Goal: Task Accomplishment & Management: Use online tool/utility

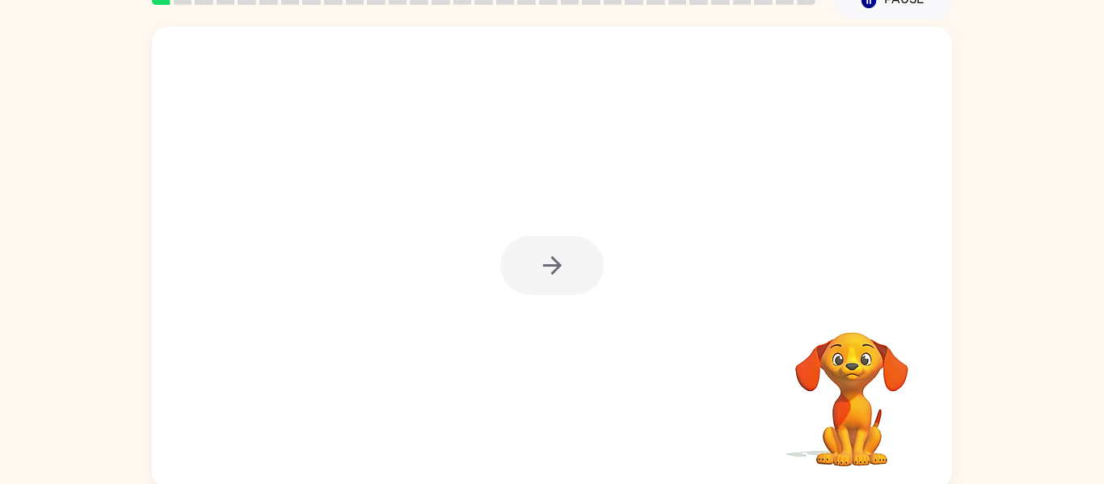
scroll to position [84, 0]
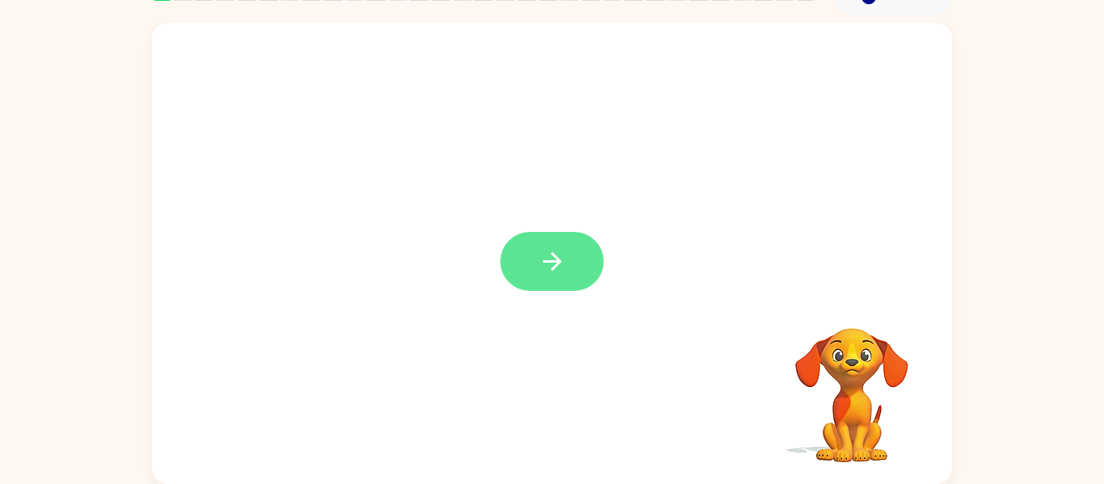
click at [561, 259] on icon "button" at bounding box center [552, 261] width 28 height 28
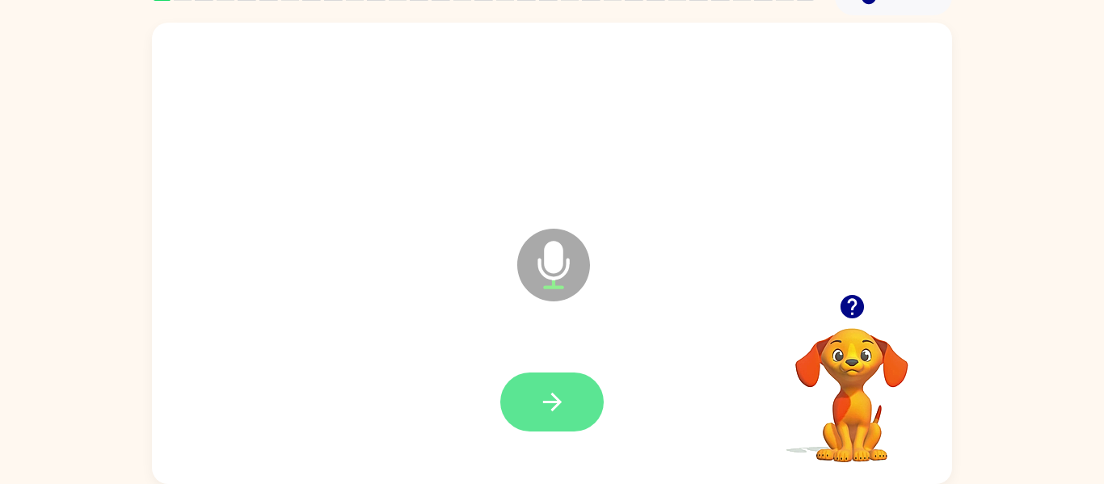
click at [545, 402] on icon "button" at bounding box center [551, 402] width 19 height 19
click at [581, 413] on button "button" at bounding box center [551, 402] width 103 height 59
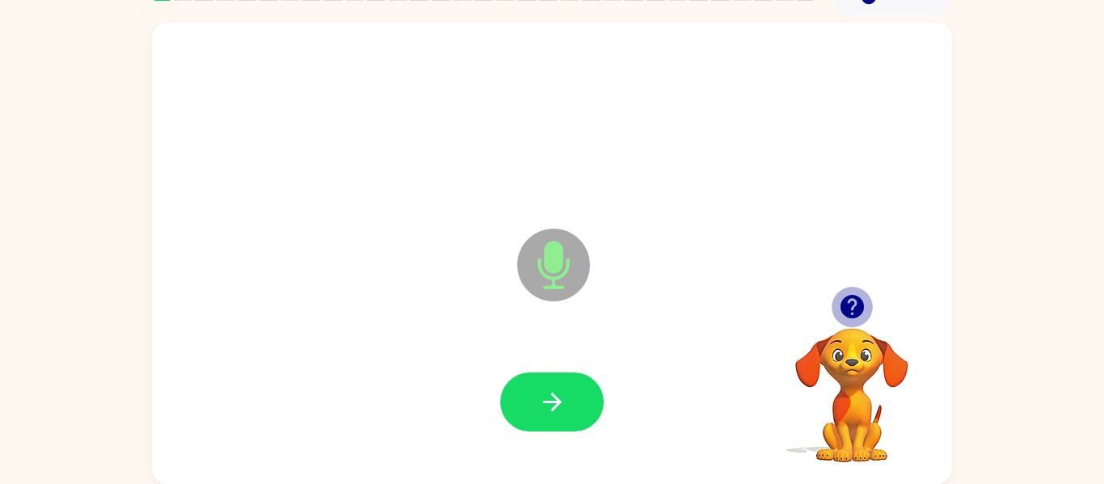
click at [850, 318] on icon "button" at bounding box center [851, 306] width 23 height 23
click at [851, 309] on icon "button" at bounding box center [852, 307] width 28 height 28
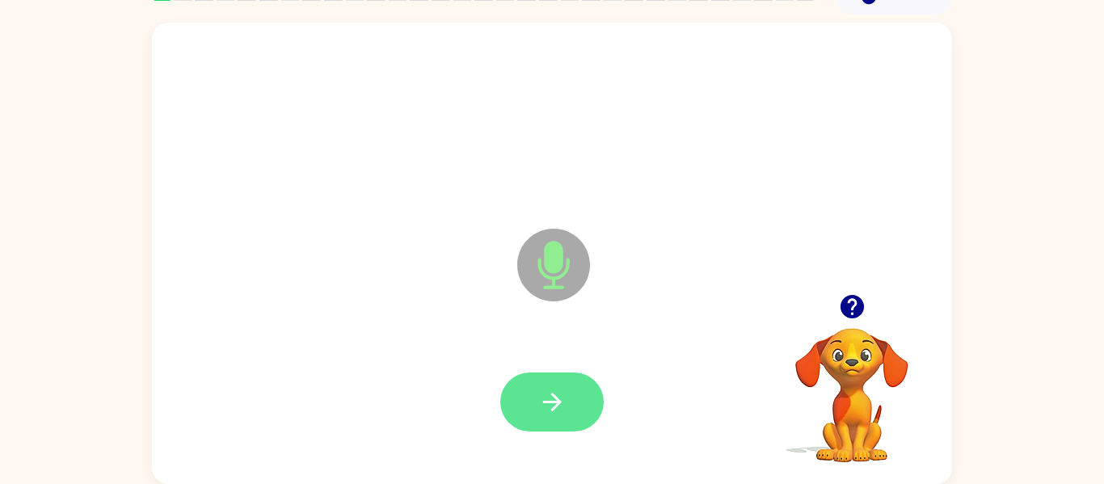
click at [575, 426] on button "button" at bounding box center [551, 402] width 103 height 59
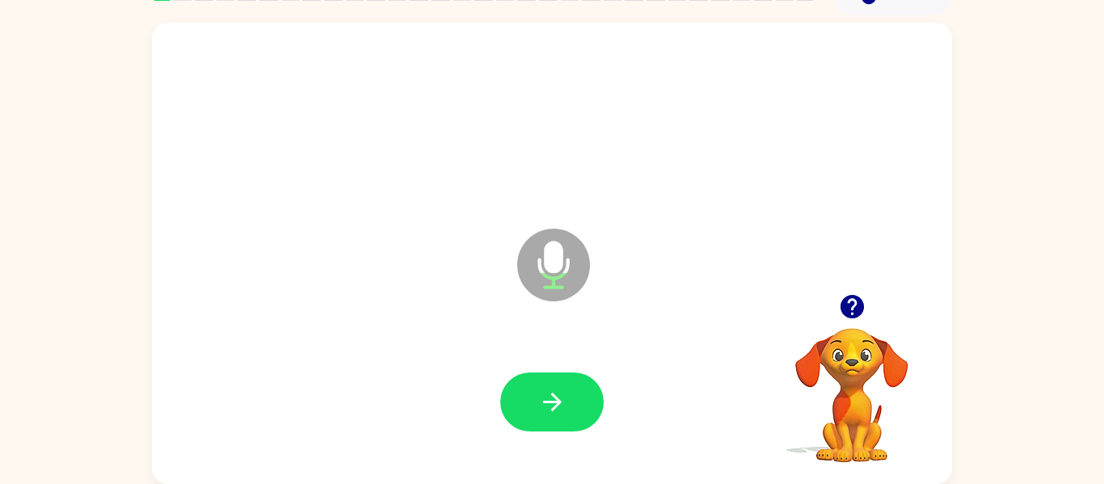
click at [857, 304] on icon "button" at bounding box center [851, 306] width 23 height 23
click at [578, 394] on button "button" at bounding box center [551, 402] width 103 height 59
click at [550, 394] on icon "button" at bounding box center [552, 402] width 28 height 28
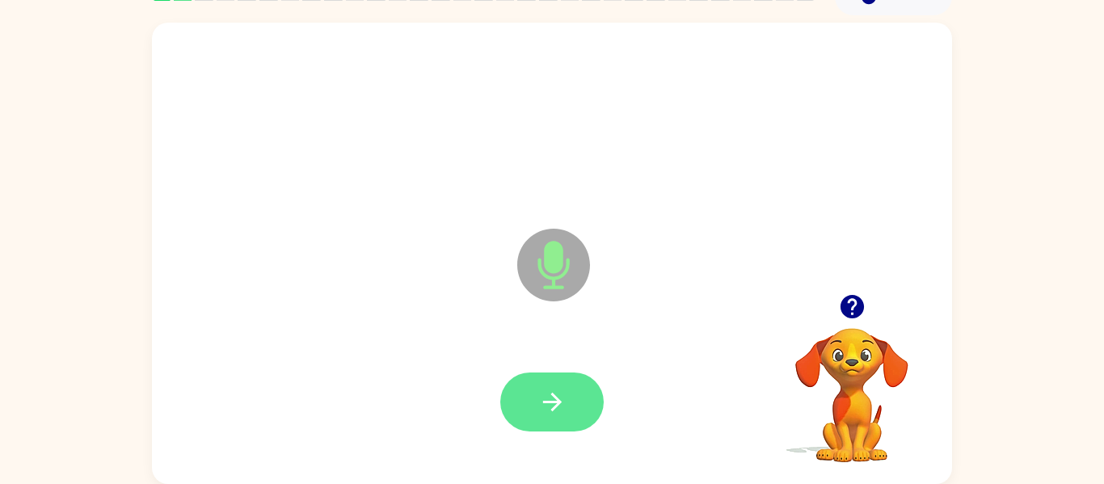
click at [556, 403] on icon "button" at bounding box center [552, 402] width 28 height 28
click at [579, 398] on button "button" at bounding box center [551, 402] width 103 height 59
click at [578, 395] on button "button" at bounding box center [551, 402] width 103 height 59
click at [567, 407] on button "button" at bounding box center [551, 402] width 103 height 59
click at [570, 386] on button "button" at bounding box center [551, 402] width 103 height 59
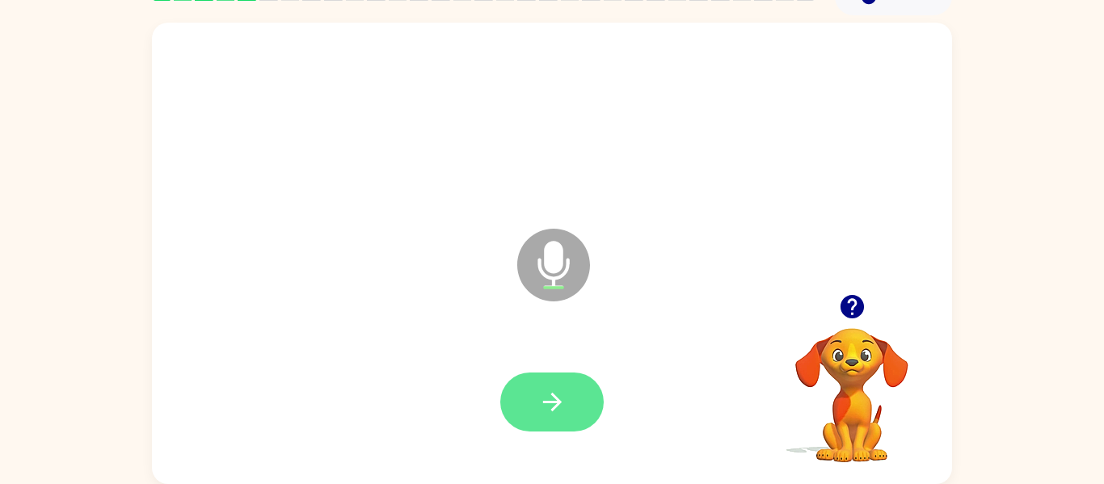
click at [587, 399] on button "button" at bounding box center [551, 402] width 103 height 59
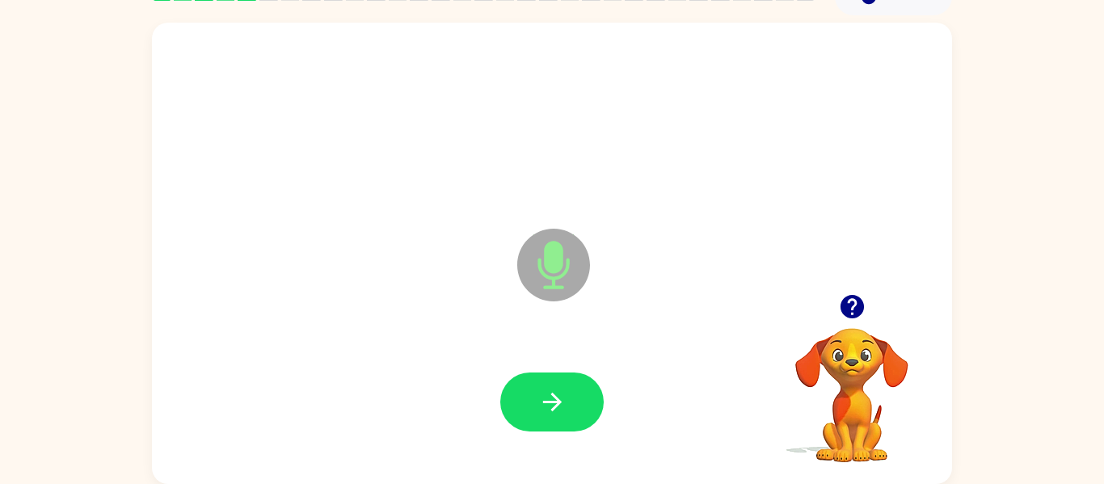
click at [868, 312] on button "button" at bounding box center [851, 306] width 41 height 41
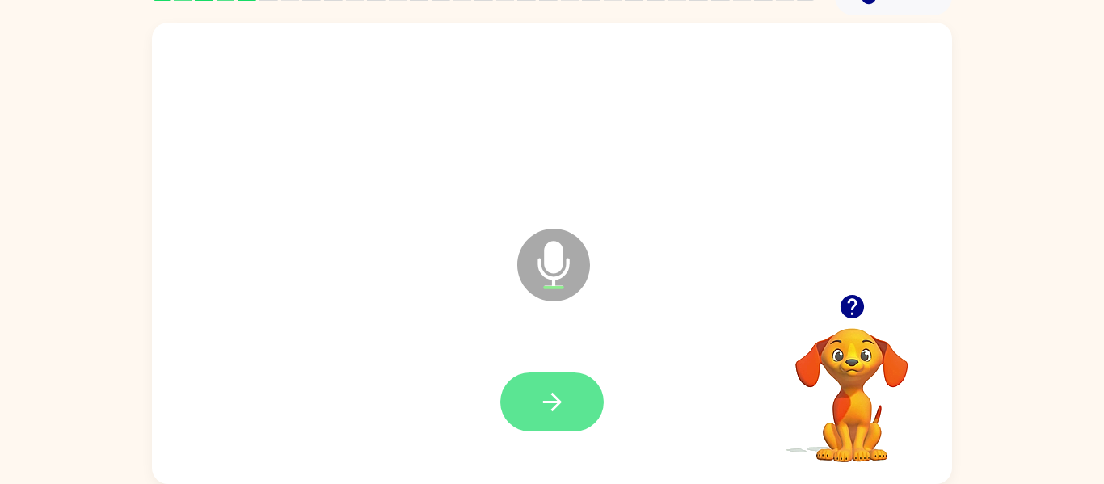
click at [575, 404] on button "button" at bounding box center [551, 402] width 103 height 59
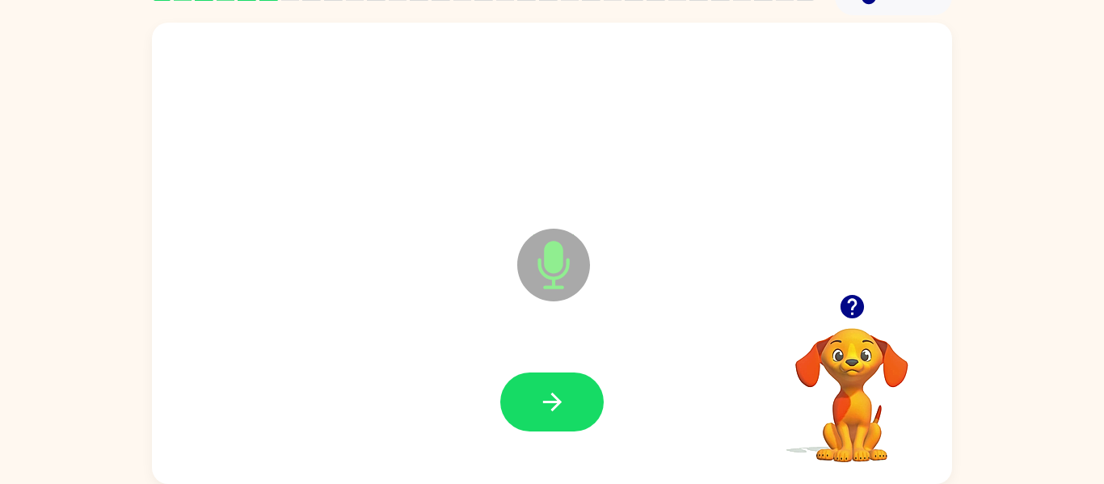
click at [855, 378] on video "Your browser must support playing .mp4 files to use Literably. Please try using…" at bounding box center [852, 384] width 162 height 162
click at [836, 367] on video "Your browser must support playing .mp4 files to use Literably. Please try using…" at bounding box center [852, 384] width 162 height 162
click at [840, 318] on icon "button" at bounding box center [852, 307] width 28 height 28
click at [554, 409] on icon "button" at bounding box center [551, 402] width 19 height 19
click at [591, 406] on button "button" at bounding box center [551, 402] width 103 height 59
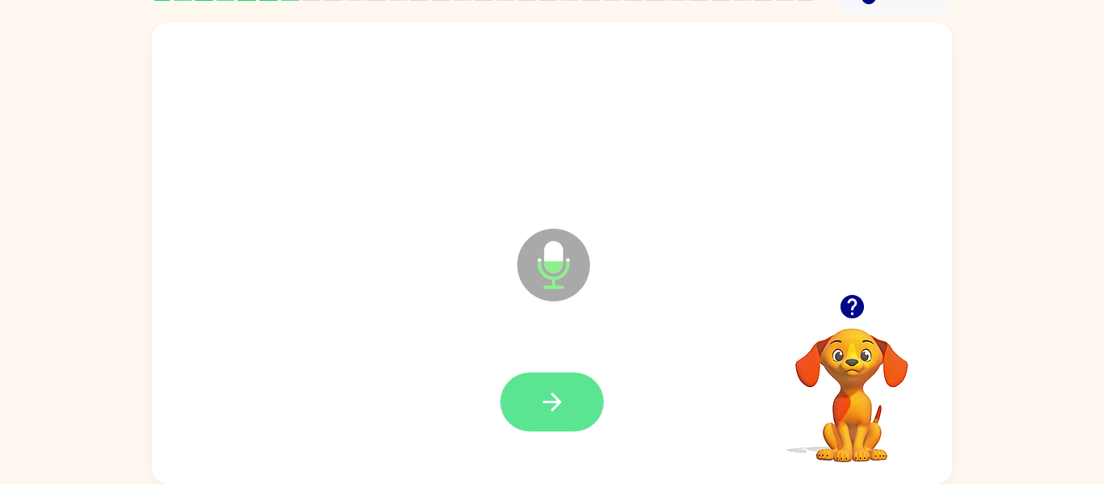
click at [562, 407] on icon "button" at bounding box center [552, 402] width 28 height 28
click at [869, 334] on video "Your browser must support playing .mp4 files to use Literably. Please try using…" at bounding box center [852, 384] width 162 height 162
click at [850, 309] on icon "button" at bounding box center [851, 306] width 23 height 23
click at [556, 410] on icon "button" at bounding box center [552, 402] width 28 height 28
click at [576, 417] on button "button" at bounding box center [551, 402] width 103 height 59
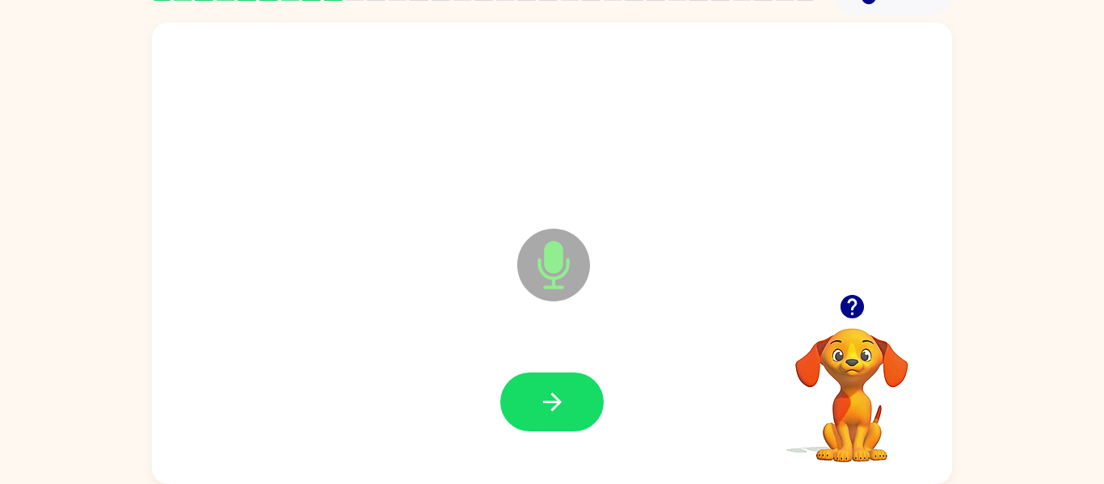
click at [863, 336] on video "Your browser must support playing .mp4 files to use Literably. Please try using…" at bounding box center [852, 384] width 162 height 162
click at [858, 308] on icon "button" at bounding box center [851, 306] width 23 height 23
click at [556, 417] on button "button" at bounding box center [551, 402] width 103 height 59
click at [869, 379] on video "Your browser must support playing .mp4 files to use Literably. Please try using…" at bounding box center [852, 384] width 162 height 162
click at [859, 386] on video "Your browser must support playing .mp4 files to use Literably. Please try using…" at bounding box center [852, 384] width 162 height 162
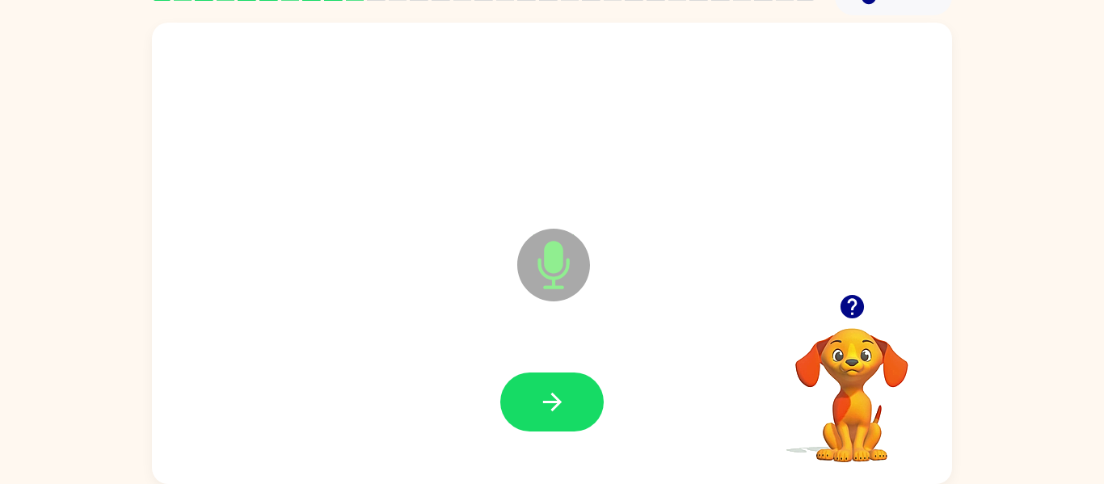
click at [833, 337] on video "Your browser must support playing .mp4 files to use Literably. Please try using…" at bounding box center [852, 384] width 162 height 162
click at [856, 314] on icon "button" at bounding box center [851, 306] width 23 height 23
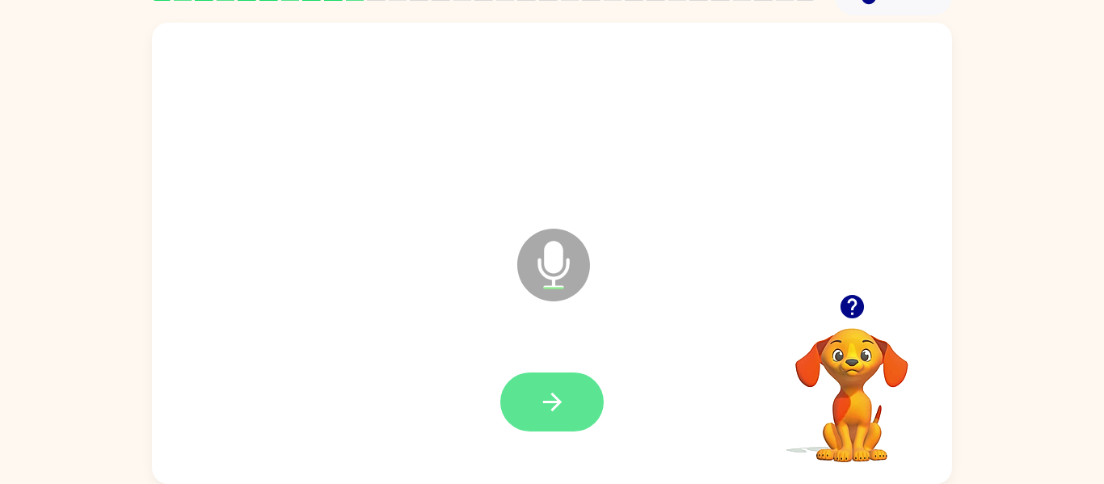
click at [560, 400] on icon "button" at bounding box center [552, 402] width 28 height 28
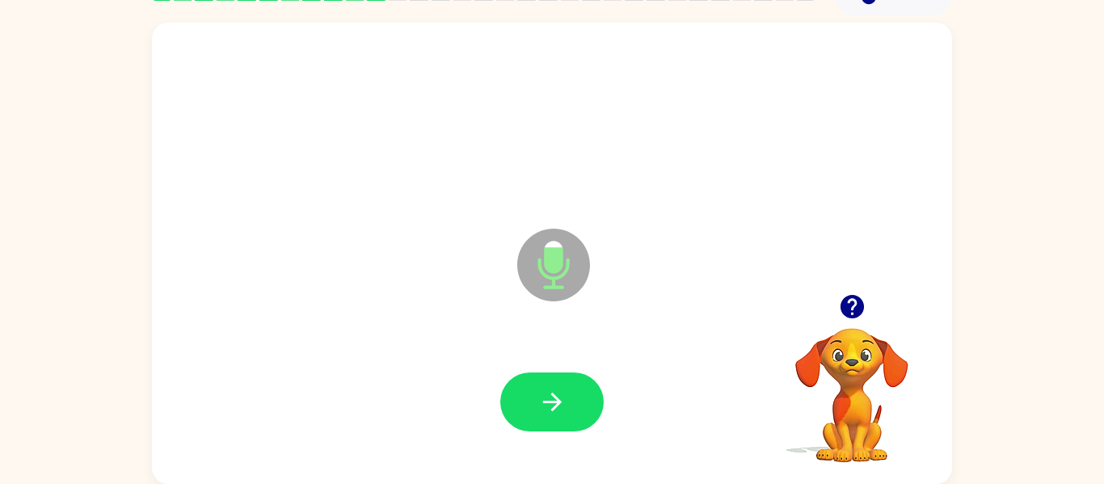
click at [841, 359] on video "Your browser must support playing .mp4 files to use Literably. Please try using…" at bounding box center [852, 384] width 162 height 162
click at [851, 319] on icon "button" at bounding box center [852, 307] width 28 height 28
click at [844, 445] on video "Your browser must support playing .mp4 files to use Literably. Please try using…" at bounding box center [852, 384] width 162 height 162
click at [861, 415] on video "Your browser must support playing .mp4 files to use Literably. Please try using…" at bounding box center [852, 384] width 162 height 162
click at [861, 360] on video "Your browser must support playing .mp4 files to use Literably. Please try using…" at bounding box center [852, 384] width 162 height 162
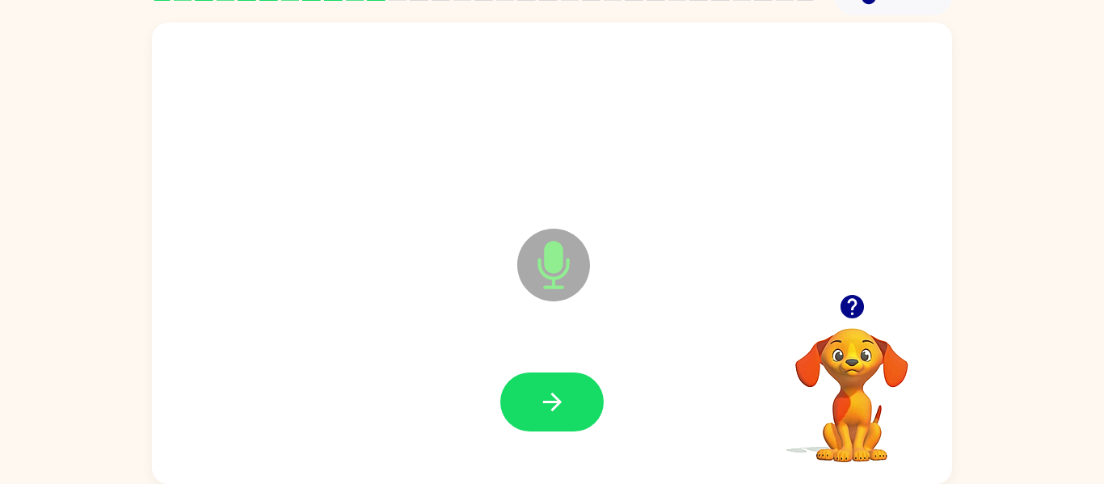
click at [848, 302] on icon "button" at bounding box center [852, 307] width 28 height 28
click at [867, 315] on button "button" at bounding box center [851, 306] width 41 height 41
click at [547, 406] on icon "button" at bounding box center [552, 402] width 28 height 28
click at [840, 396] on video "Your browser must support playing .mp4 files to use Literably. Please try using…" at bounding box center [852, 384] width 162 height 162
click at [847, 302] on icon "button" at bounding box center [851, 306] width 23 height 23
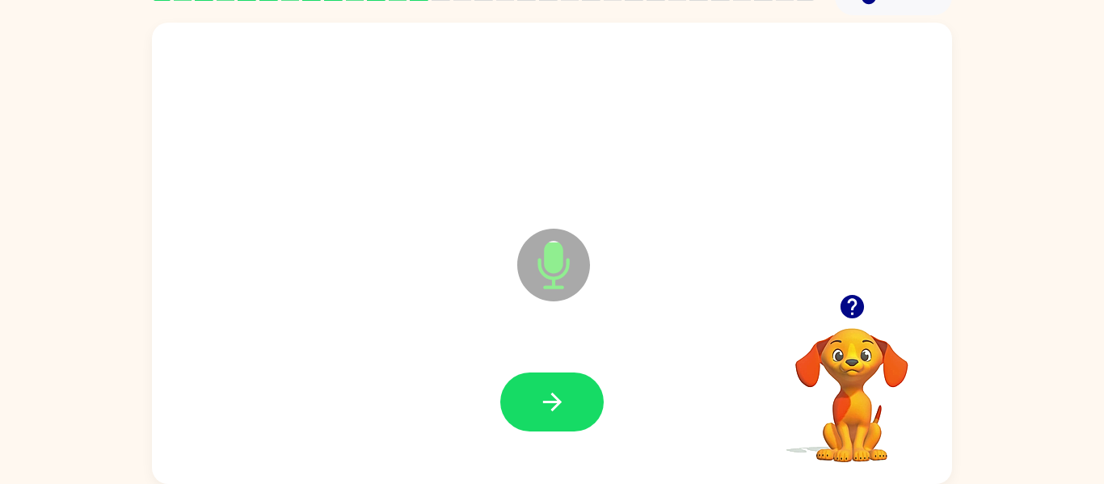
click at [860, 323] on button "button" at bounding box center [851, 306] width 41 height 41
click at [583, 406] on button "button" at bounding box center [551, 402] width 103 height 59
click at [864, 374] on video "Your browser must support playing .mp4 files to use Literably. Please try using…" at bounding box center [852, 384] width 162 height 162
click at [849, 305] on icon "button" at bounding box center [851, 306] width 23 height 23
click at [566, 401] on button "button" at bounding box center [551, 402] width 103 height 59
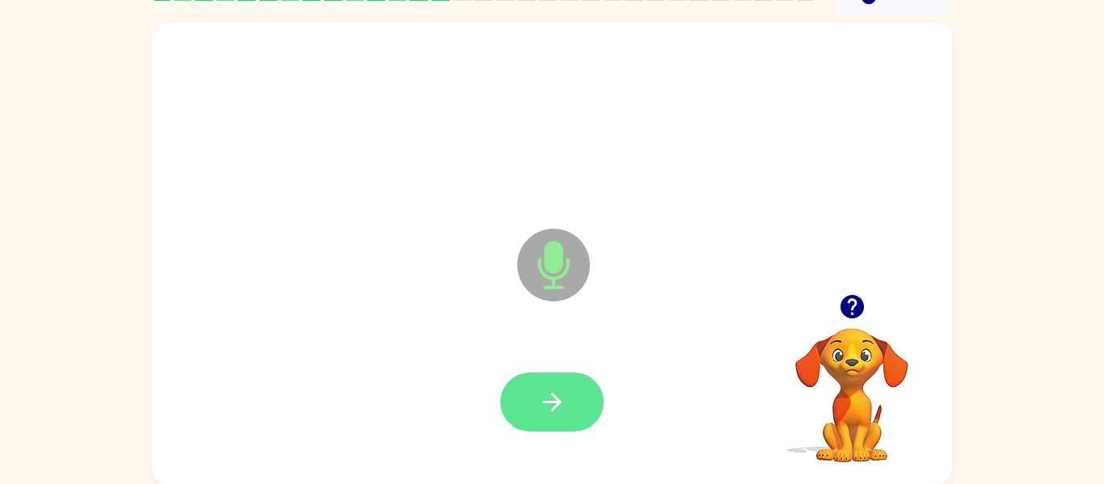
click at [556, 409] on icon "button" at bounding box center [552, 402] width 28 height 28
click at [559, 392] on icon "button" at bounding box center [552, 402] width 28 height 28
click at [575, 409] on button "button" at bounding box center [551, 402] width 103 height 59
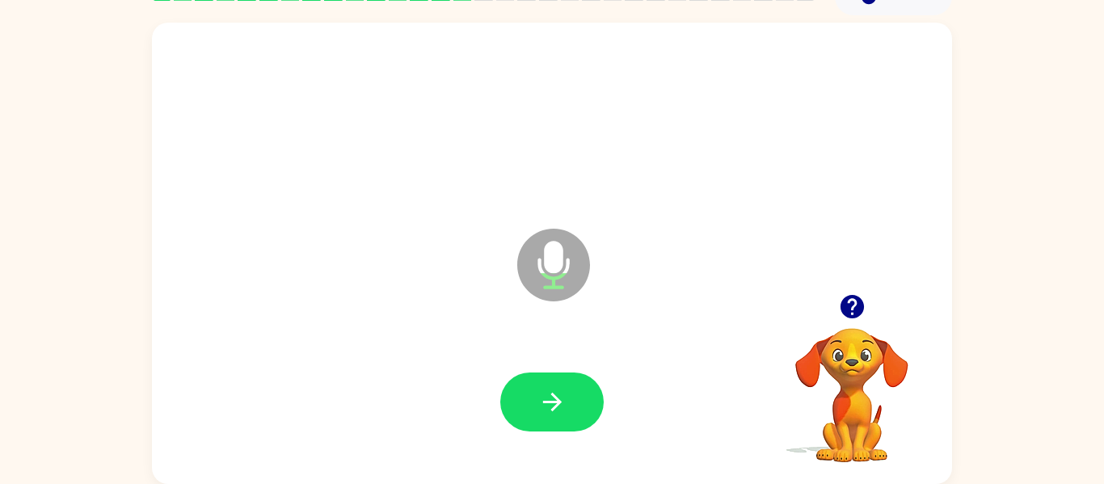
click at [856, 312] on icon "button" at bounding box center [851, 306] width 23 height 23
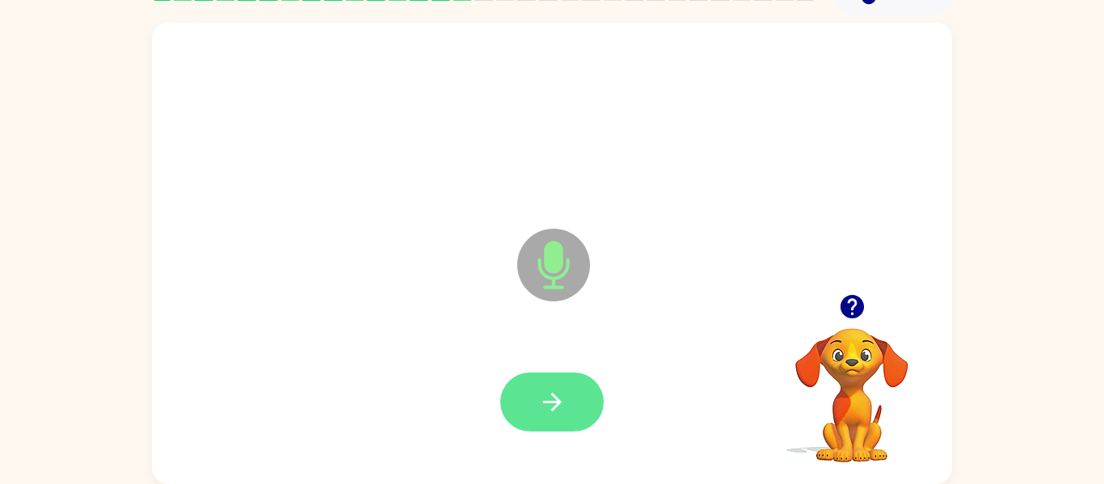
click at [576, 404] on button "button" at bounding box center [551, 402] width 103 height 59
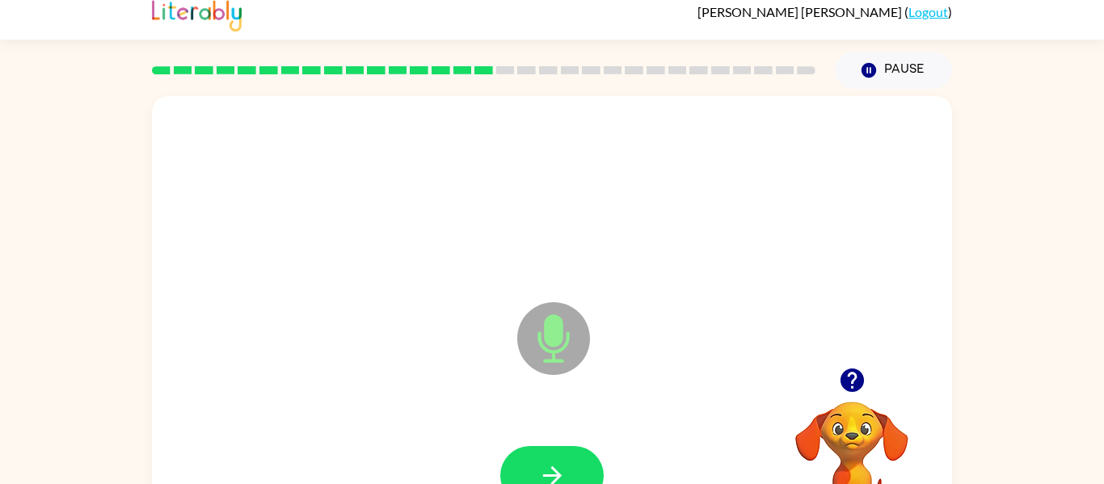
scroll to position [9, 0]
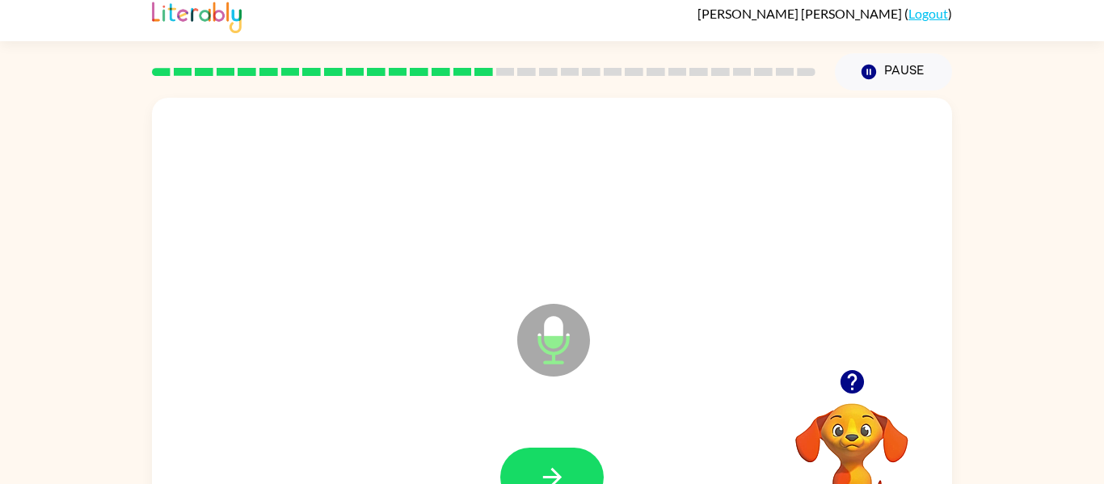
click at [848, 371] on icon "button" at bounding box center [851, 381] width 23 height 23
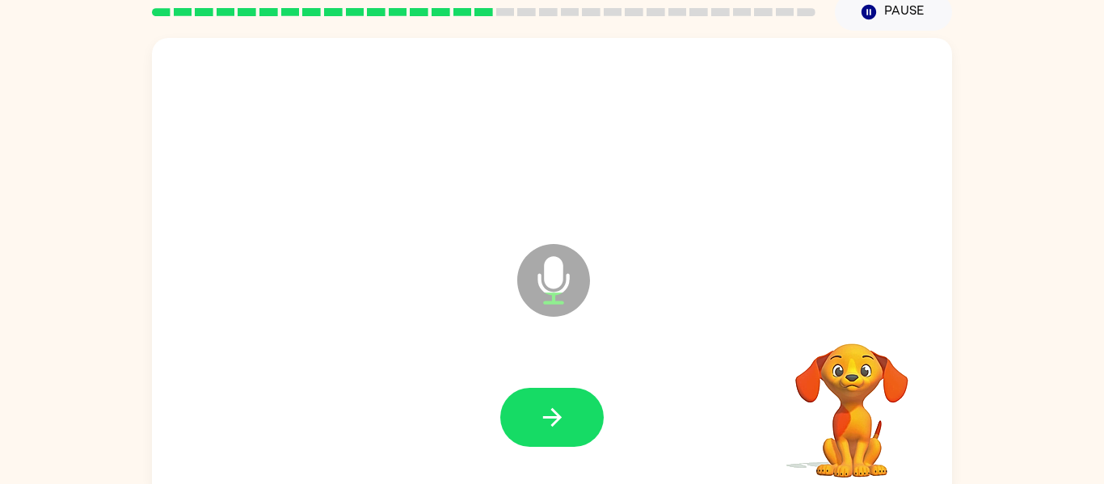
scroll to position [84, 0]
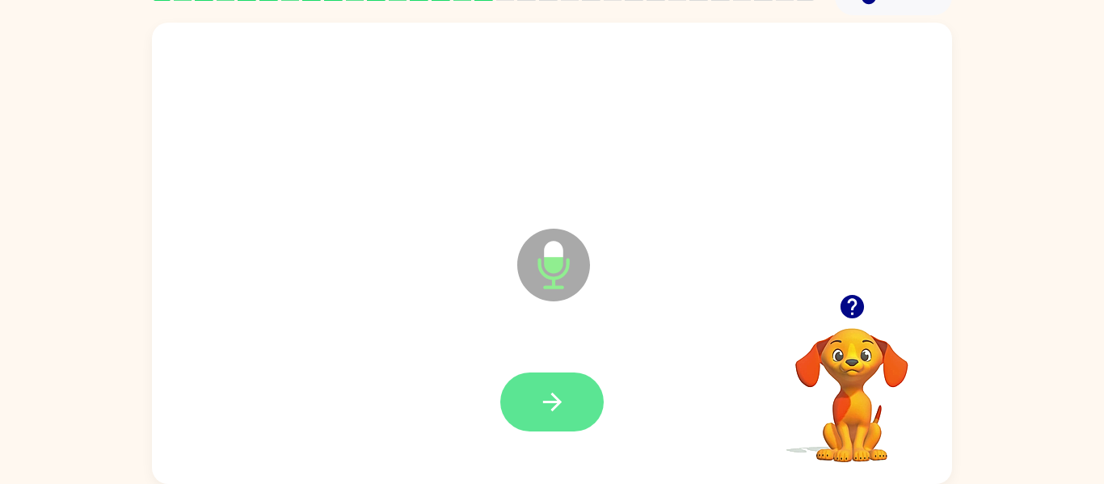
click at [566, 398] on icon "button" at bounding box center [552, 402] width 28 height 28
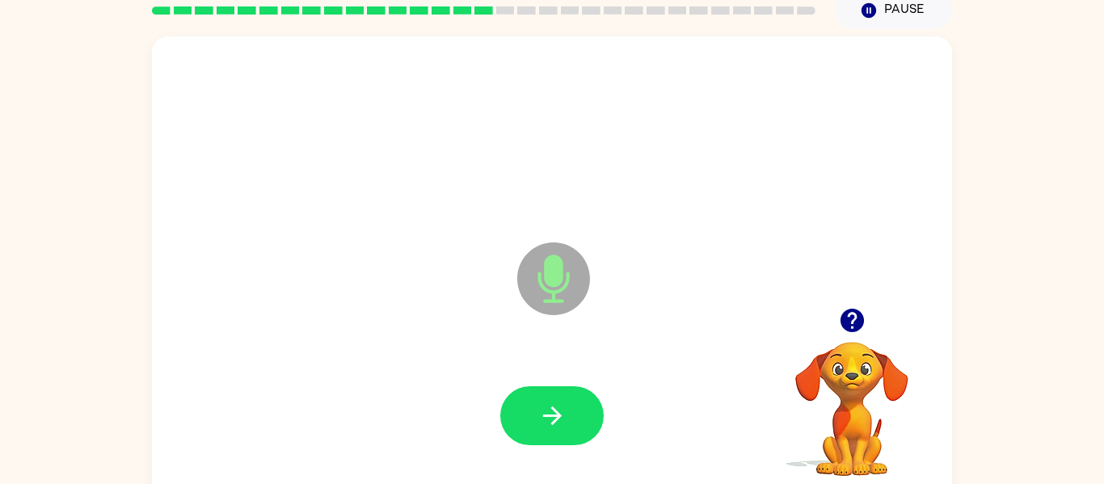
scroll to position [67, 0]
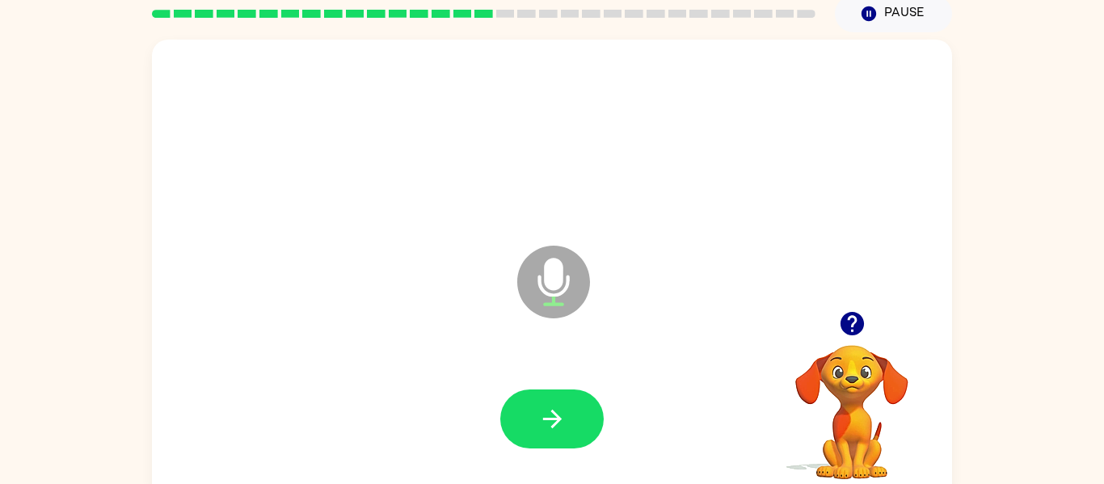
click at [864, 349] on video "Your browser must support playing .mp4 files to use Literably. Please try using…" at bounding box center [852, 401] width 162 height 162
click at [860, 341] on button "button" at bounding box center [851, 323] width 41 height 41
click at [575, 424] on button "button" at bounding box center [551, 418] width 103 height 59
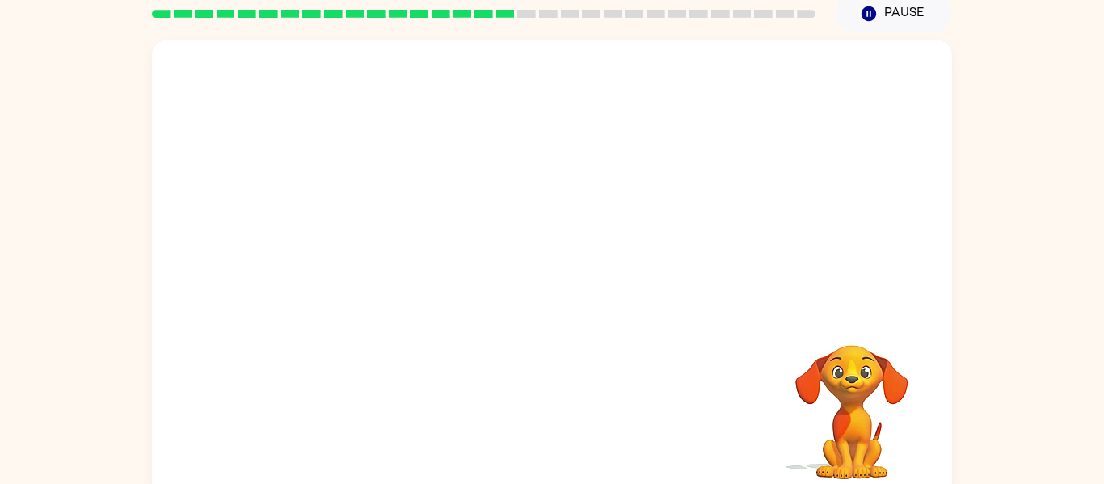
scroll to position [84, 0]
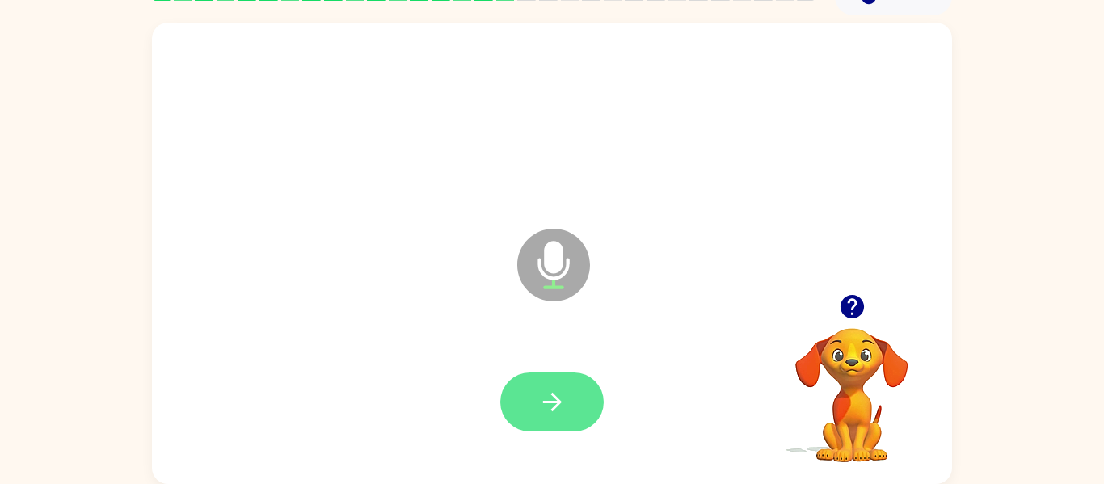
click at [553, 406] on icon "button" at bounding box center [552, 402] width 28 height 28
click at [553, 394] on icon "button" at bounding box center [551, 402] width 19 height 19
click at [573, 424] on button "button" at bounding box center [551, 402] width 103 height 59
click at [532, 419] on button "button" at bounding box center [551, 402] width 103 height 59
click at [842, 367] on video "Your browser must support playing .mp4 files to use Literably. Please try using…" at bounding box center [852, 384] width 162 height 162
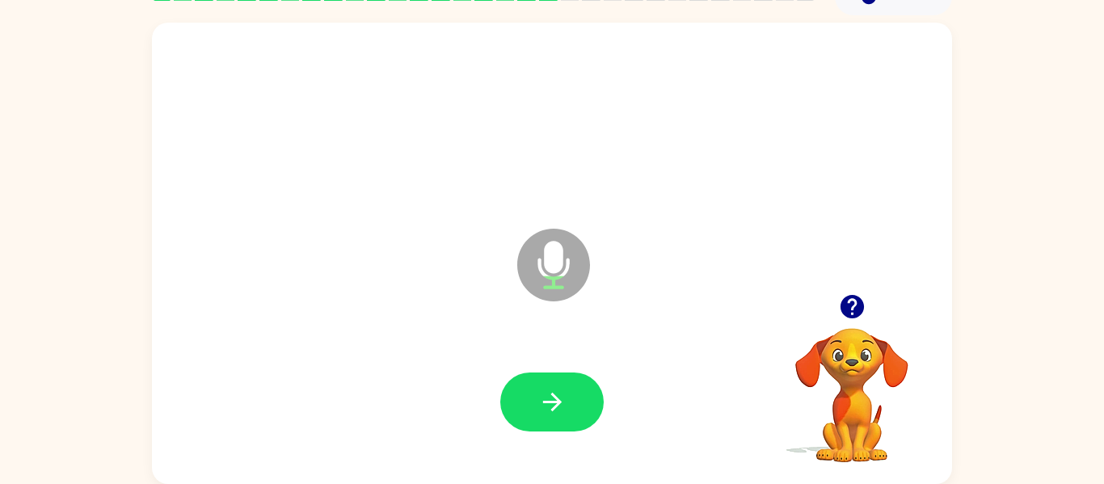
click at [854, 322] on button "button" at bounding box center [851, 306] width 41 height 41
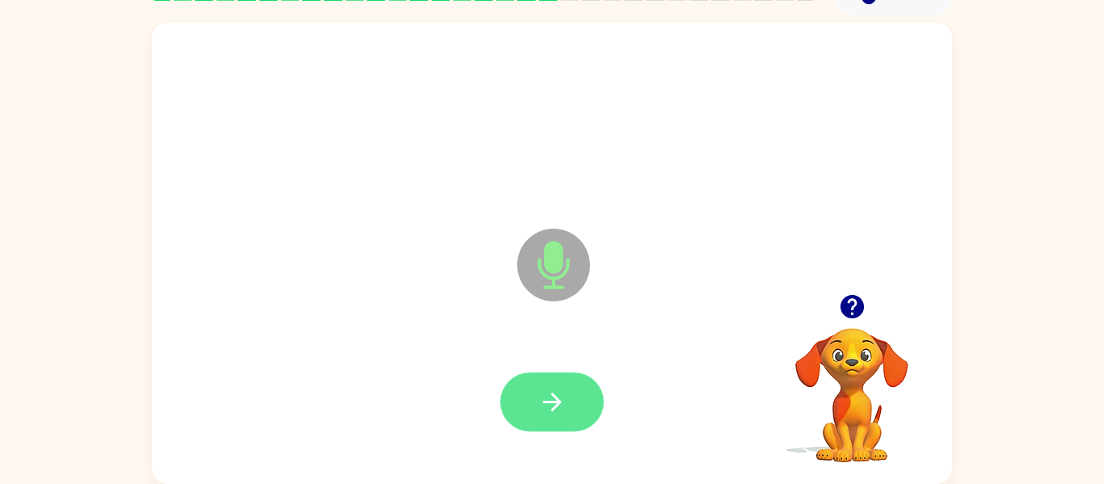
click at [562, 415] on icon "button" at bounding box center [552, 402] width 28 height 28
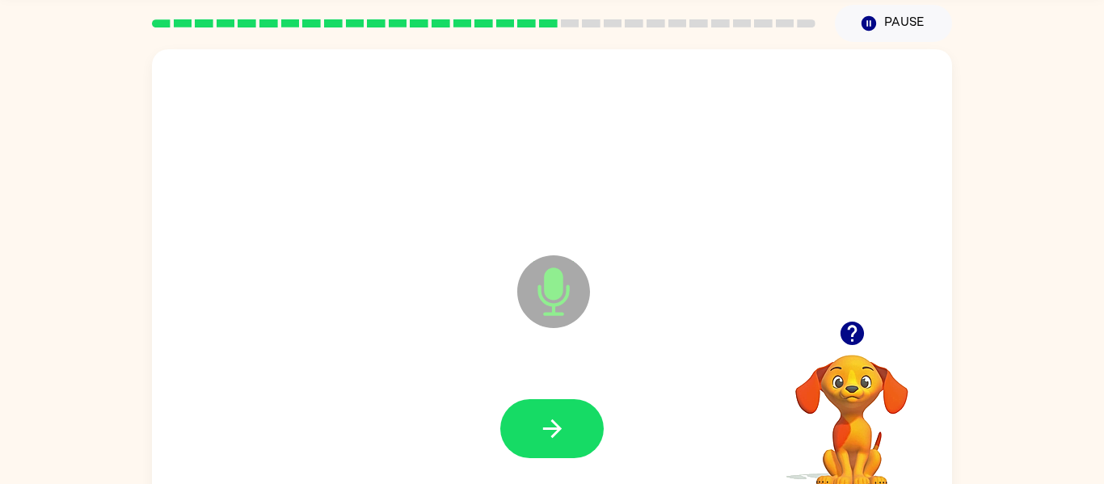
scroll to position [65, 0]
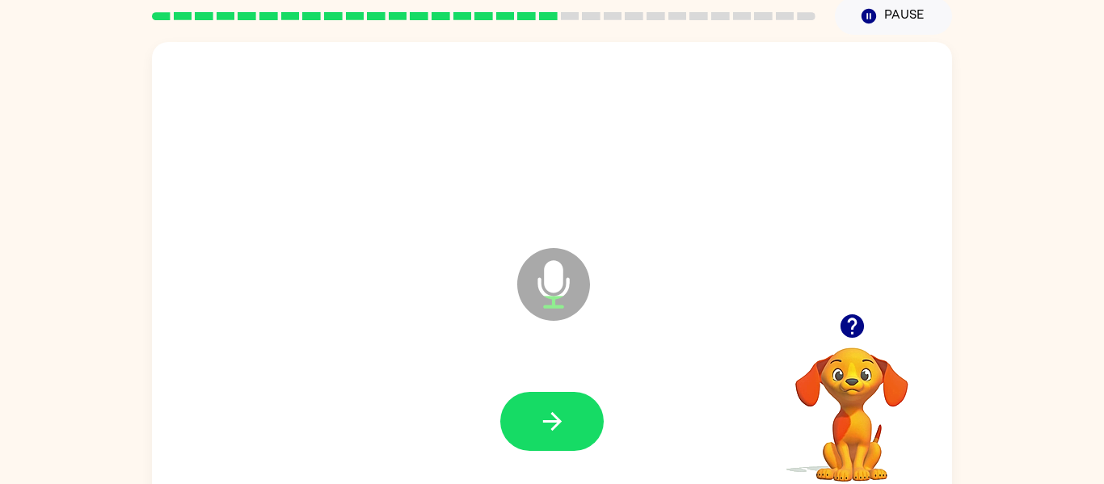
click at [853, 329] on icon "button" at bounding box center [851, 325] width 23 height 23
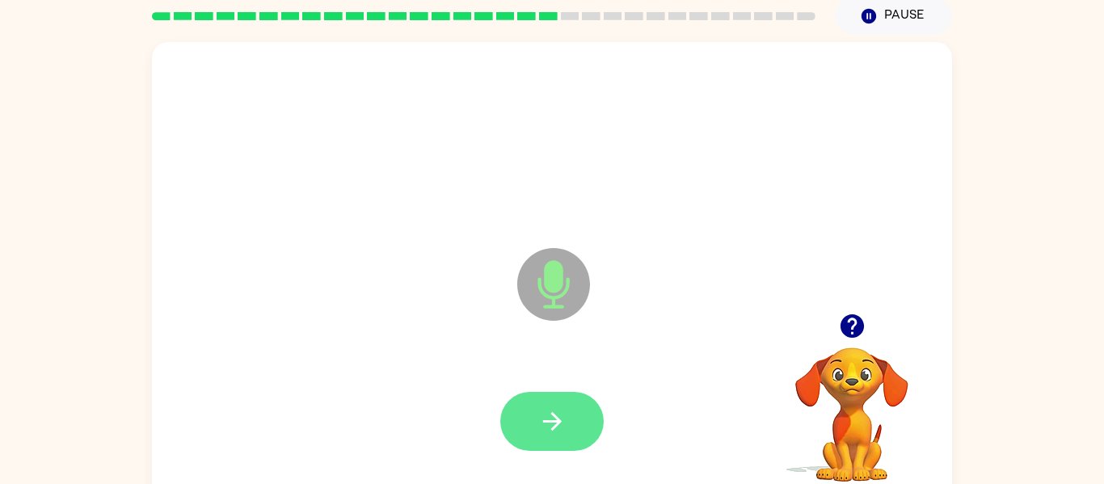
click at [562, 434] on icon "button" at bounding box center [552, 421] width 28 height 28
click at [564, 422] on icon "button" at bounding box center [552, 421] width 28 height 28
click at [555, 415] on icon "button" at bounding box center [552, 421] width 28 height 28
click at [568, 413] on button "button" at bounding box center [551, 421] width 103 height 59
click at [569, 421] on button "button" at bounding box center [551, 421] width 103 height 59
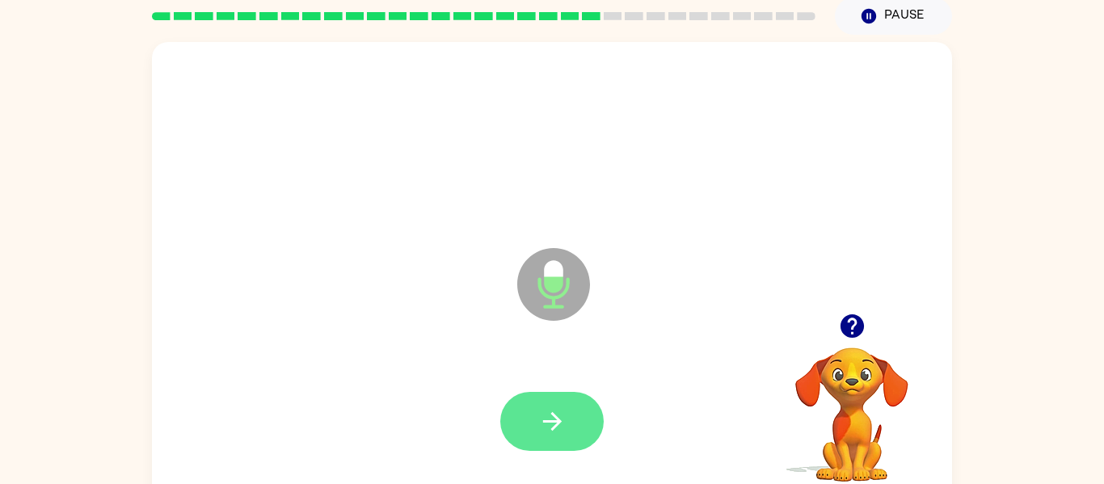
click at [556, 420] on icon "button" at bounding box center [551, 421] width 19 height 19
click at [570, 418] on button "button" at bounding box center [551, 421] width 103 height 59
click at [541, 398] on button "button" at bounding box center [551, 421] width 103 height 59
click at [565, 421] on icon "button" at bounding box center [552, 421] width 28 height 28
click at [562, 415] on icon "button" at bounding box center [552, 421] width 28 height 28
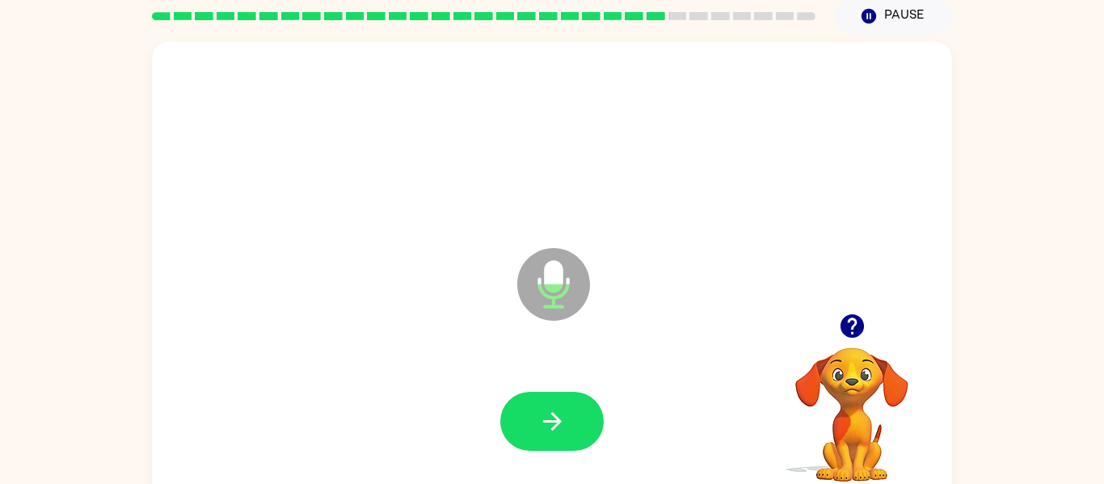
scroll to position [62, 0]
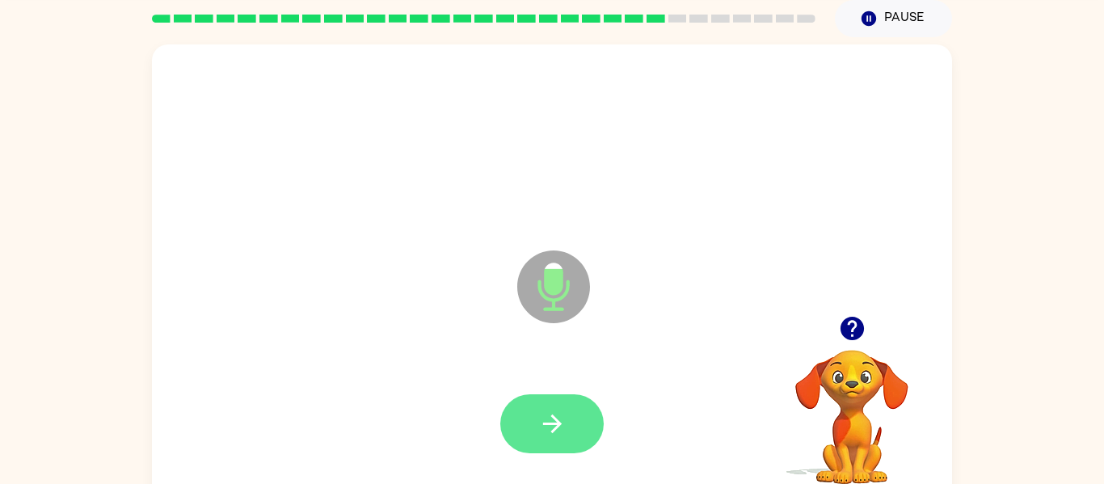
click at [573, 431] on button "button" at bounding box center [551, 423] width 103 height 59
click at [874, 398] on video "Your browser must support playing .mp4 files to use Literably. Please try using…" at bounding box center [852, 406] width 162 height 162
click at [558, 432] on icon "button" at bounding box center [552, 424] width 28 height 28
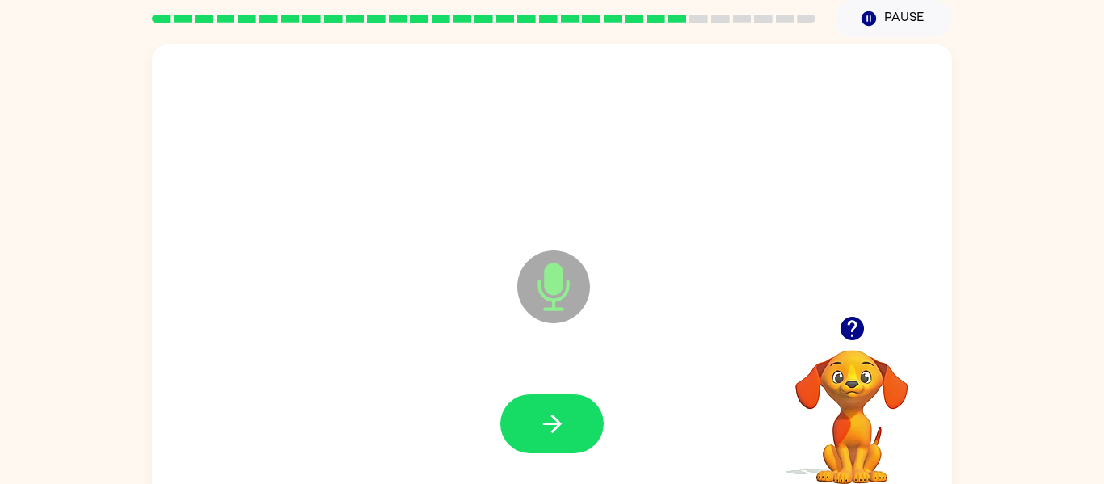
click at [877, 408] on video "Your browser must support playing .mp4 files to use Literably. Please try using…" at bounding box center [852, 406] width 162 height 162
click at [855, 336] on icon "button" at bounding box center [851, 328] width 23 height 23
click at [857, 339] on icon "button" at bounding box center [851, 328] width 23 height 23
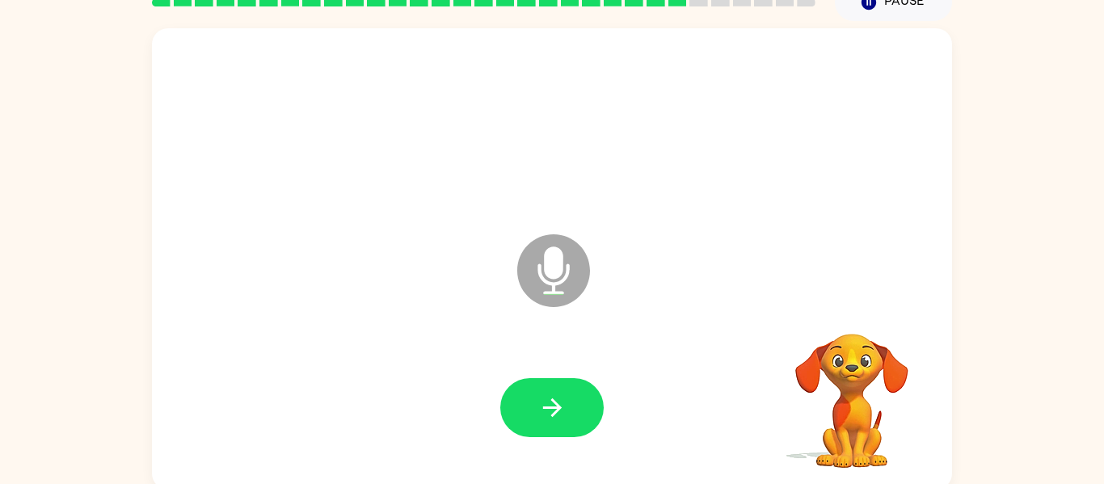
scroll to position [84, 0]
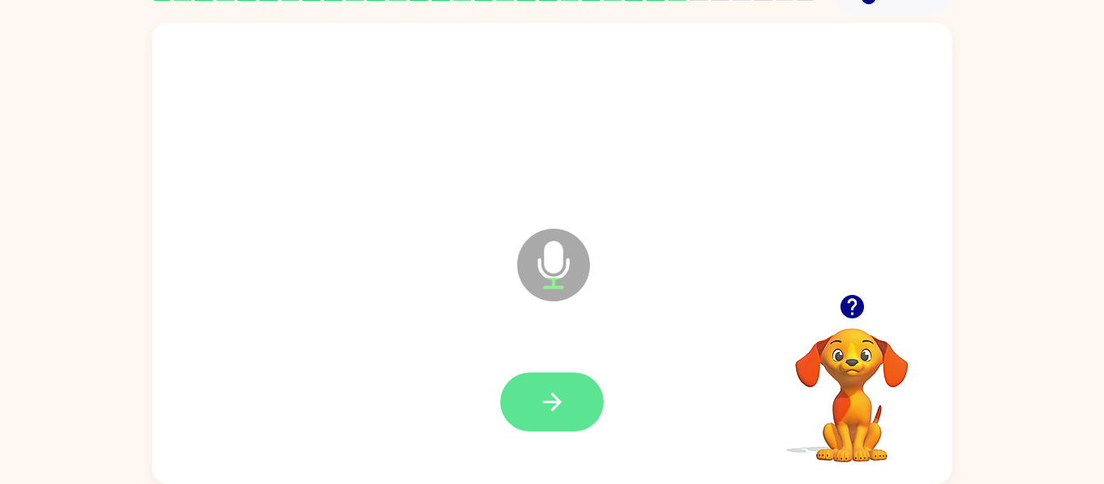
click at [575, 421] on button "button" at bounding box center [551, 402] width 103 height 59
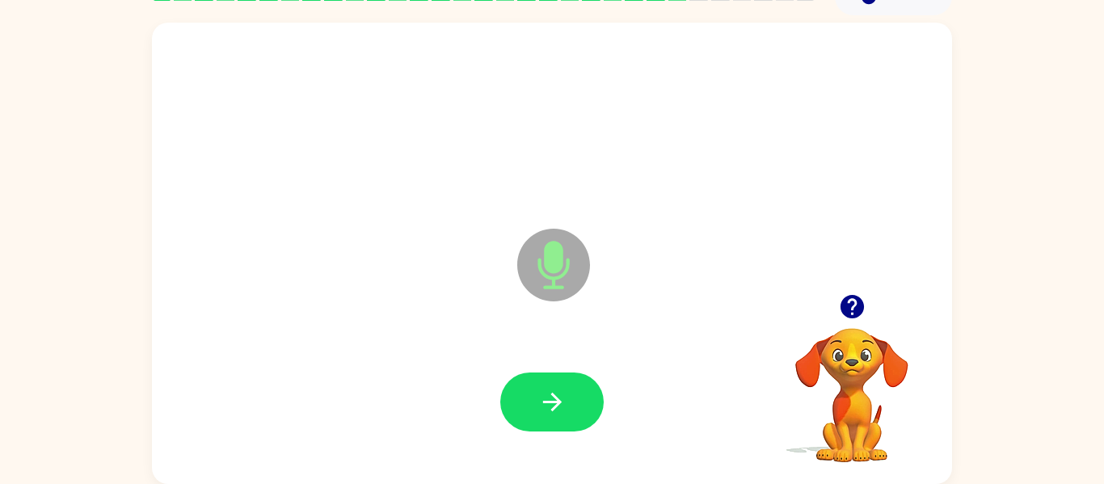
click at [836, 340] on video "Your browser must support playing .mp4 files to use Literably. Please try using…" at bounding box center [852, 384] width 162 height 162
click at [862, 317] on icon "button" at bounding box center [852, 307] width 28 height 28
click at [864, 344] on video "Your browser must support playing .mp4 files to use Literably. Please try using…" at bounding box center [852, 384] width 162 height 162
click at [877, 329] on video "Your browser must support playing .mp4 files to use Literably. Please try using…" at bounding box center [852, 384] width 162 height 162
click at [860, 299] on icon "button" at bounding box center [851, 306] width 23 height 23
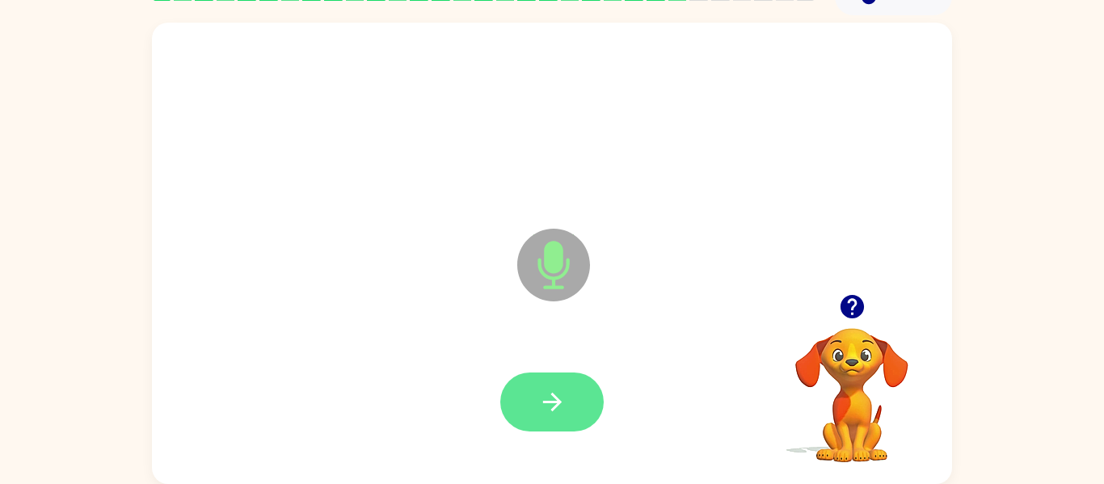
click at [550, 400] on icon "button" at bounding box center [552, 402] width 28 height 28
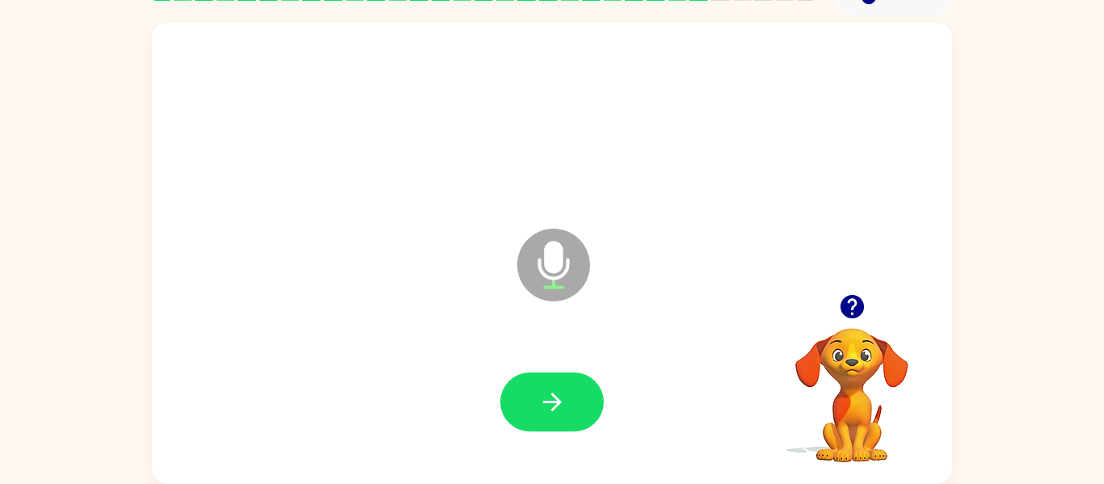
scroll to position [83, 0]
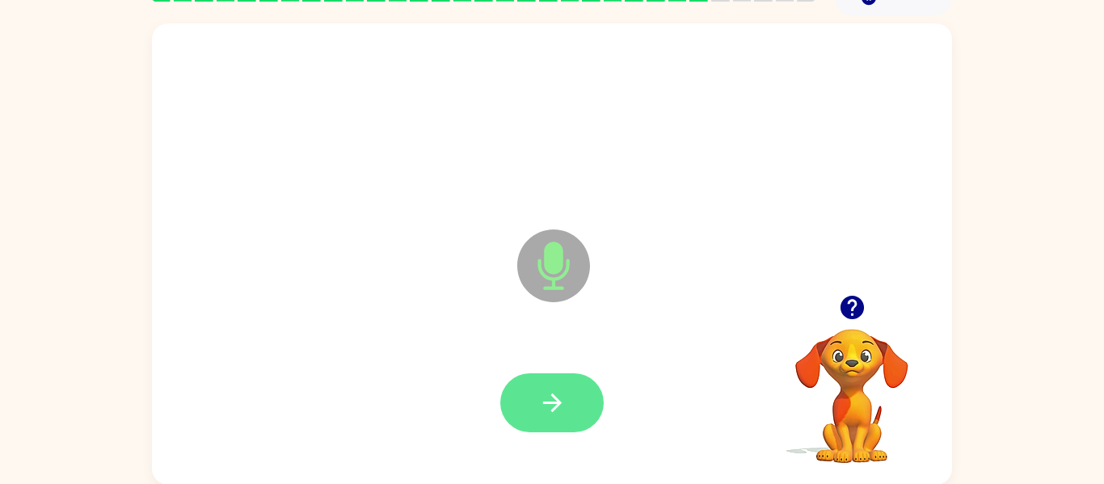
click at [551, 415] on icon "button" at bounding box center [552, 403] width 28 height 28
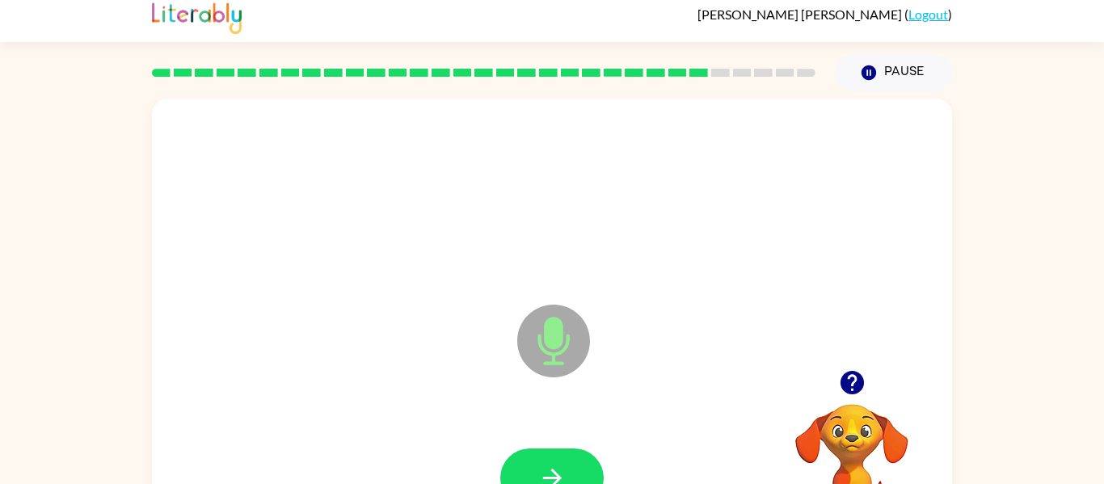
scroll to position [0, 0]
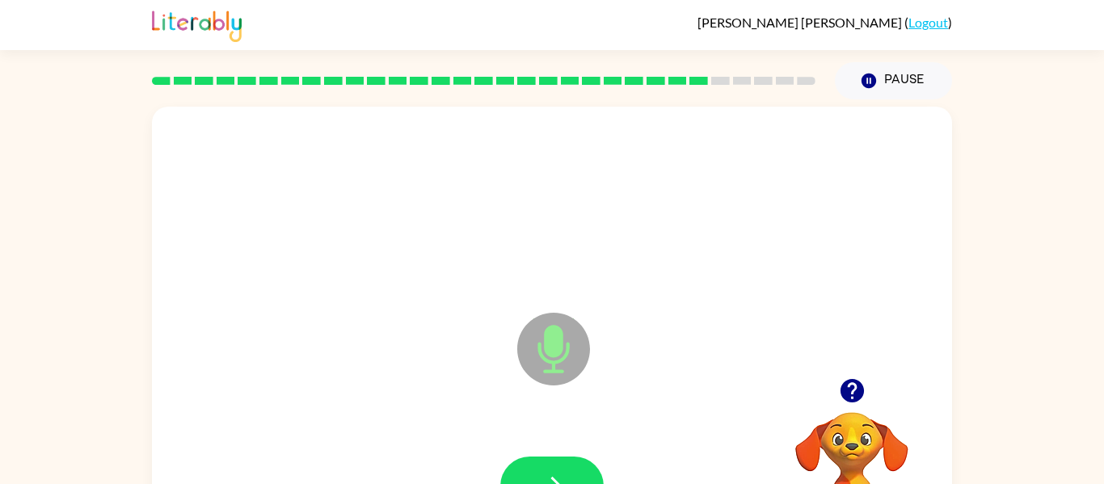
click at [865, 395] on icon "button" at bounding box center [852, 391] width 28 height 28
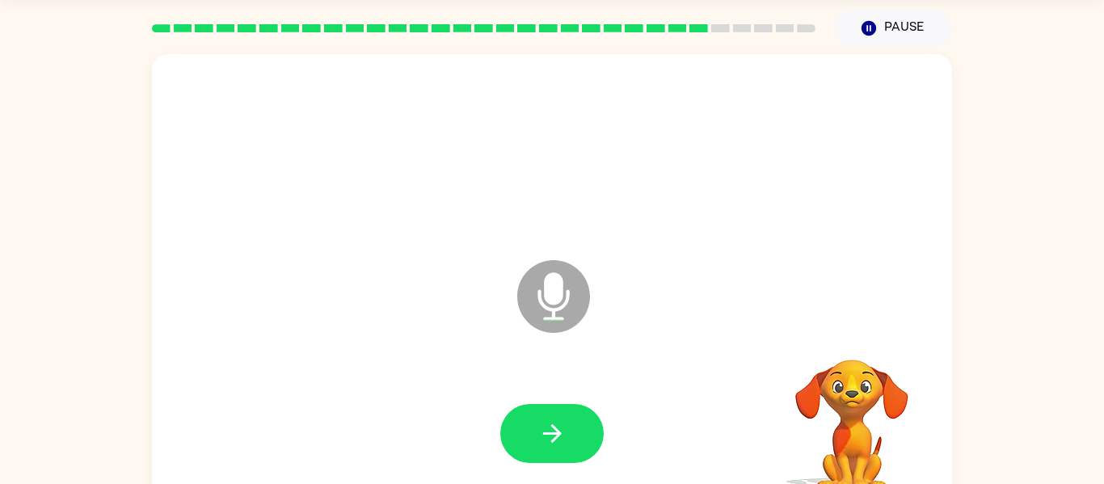
scroll to position [84, 0]
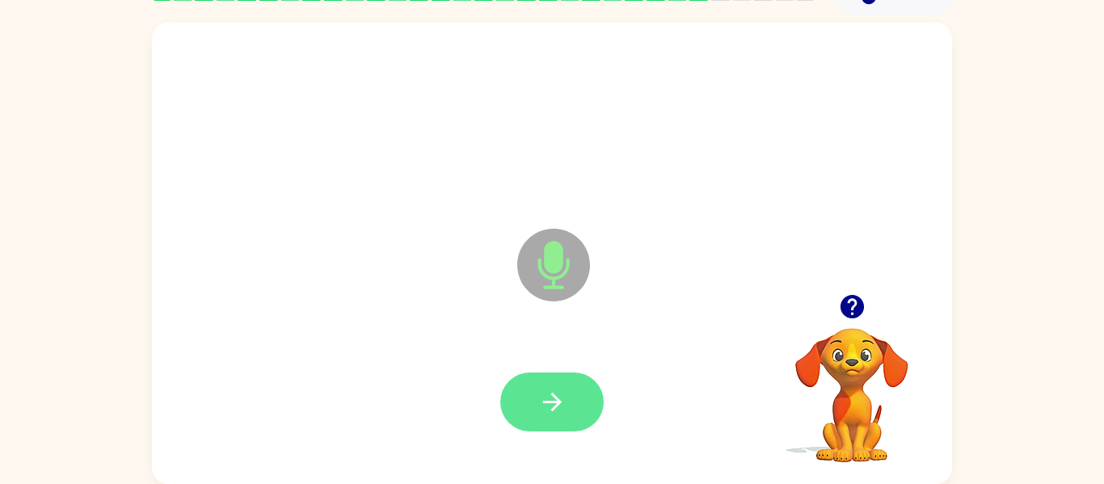
click at [545, 404] on icon "button" at bounding box center [552, 402] width 28 height 28
click at [561, 377] on button "button" at bounding box center [551, 402] width 103 height 59
click at [831, 376] on video "Your browser must support playing .mp4 files to use Literably. Please try using…" at bounding box center [852, 384] width 162 height 162
click at [545, 410] on icon "button" at bounding box center [552, 402] width 28 height 28
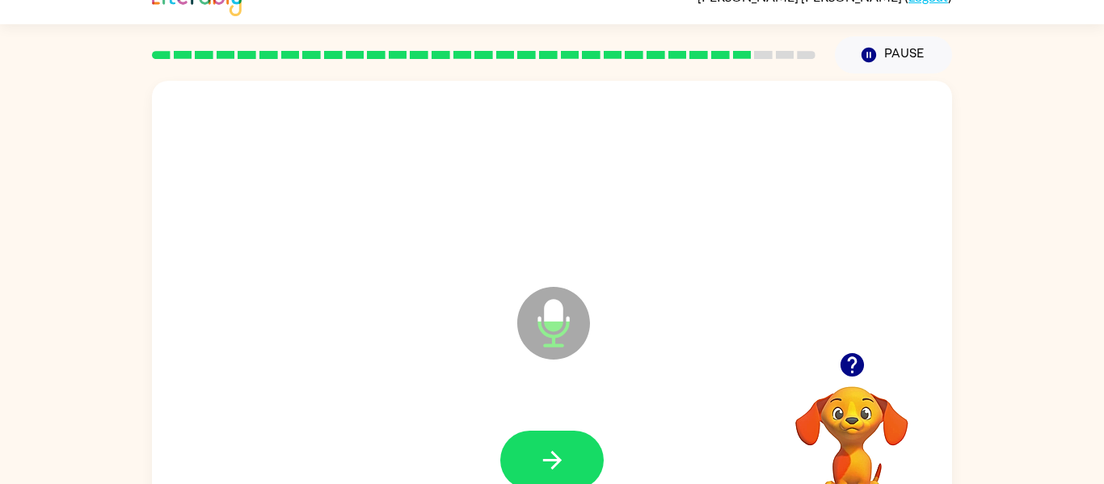
scroll to position [20, 0]
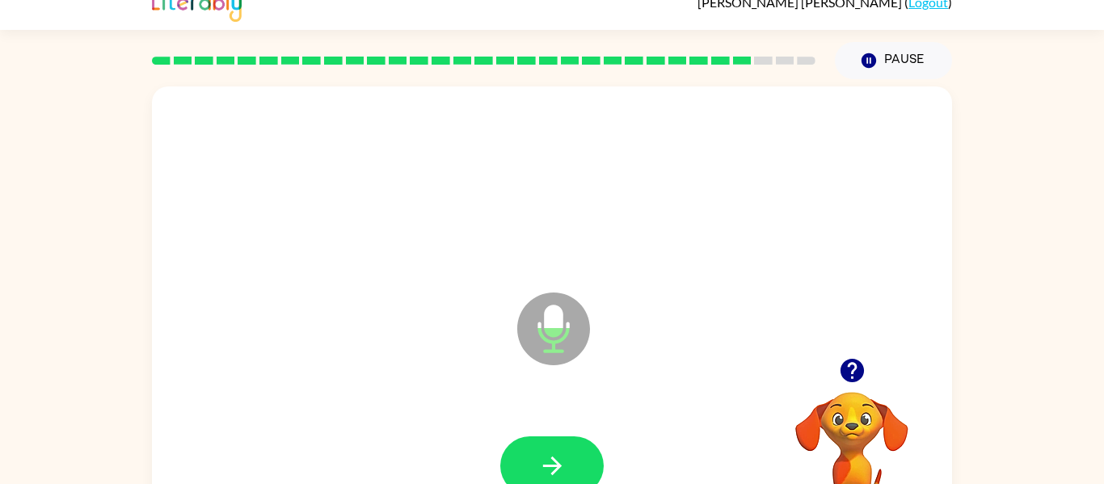
click at [852, 386] on button "button" at bounding box center [851, 370] width 41 height 41
click at [592, 455] on button "button" at bounding box center [551, 465] width 103 height 59
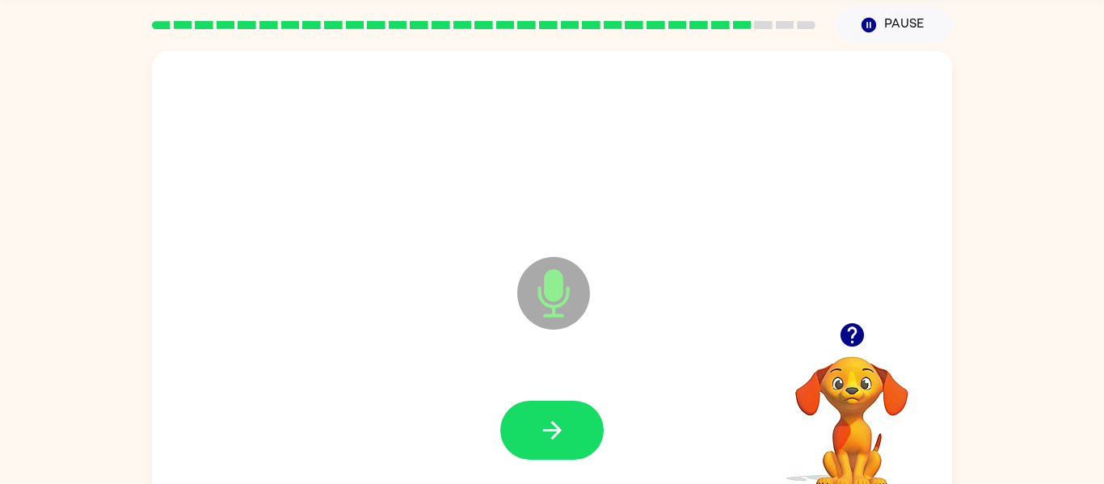
scroll to position [84, 0]
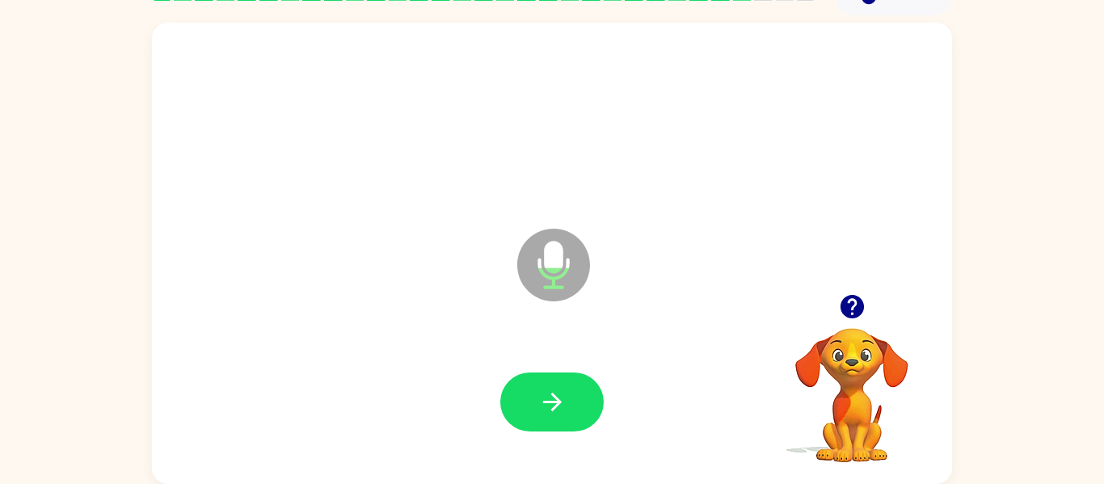
click at [853, 330] on video "Your browser must support playing .mp4 files to use Literably. Please try using…" at bounding box center [852, 384] width 162 height 162
click at [848, 314] on icon "button" at bounding box center [851, 306] width 23 height 23
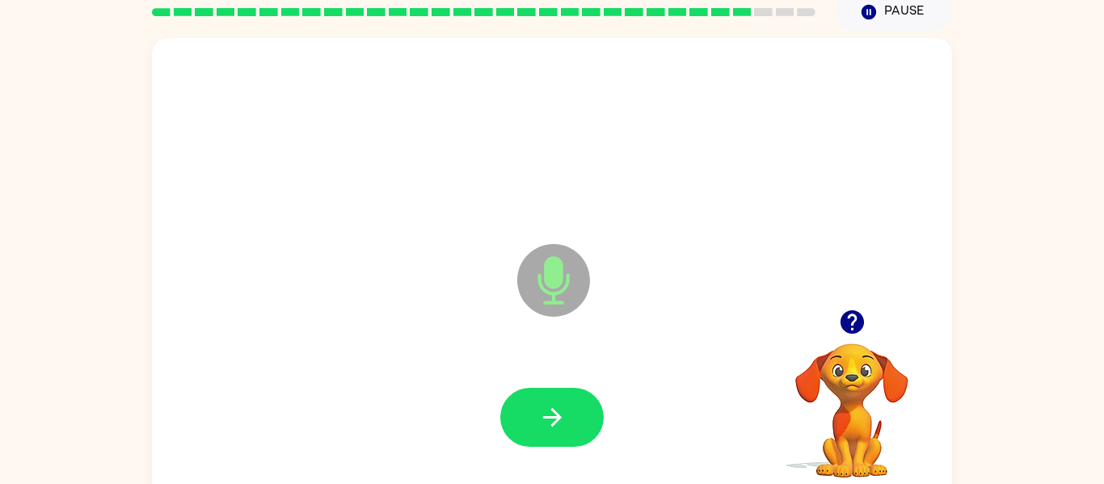
scroll to position [69, 0]
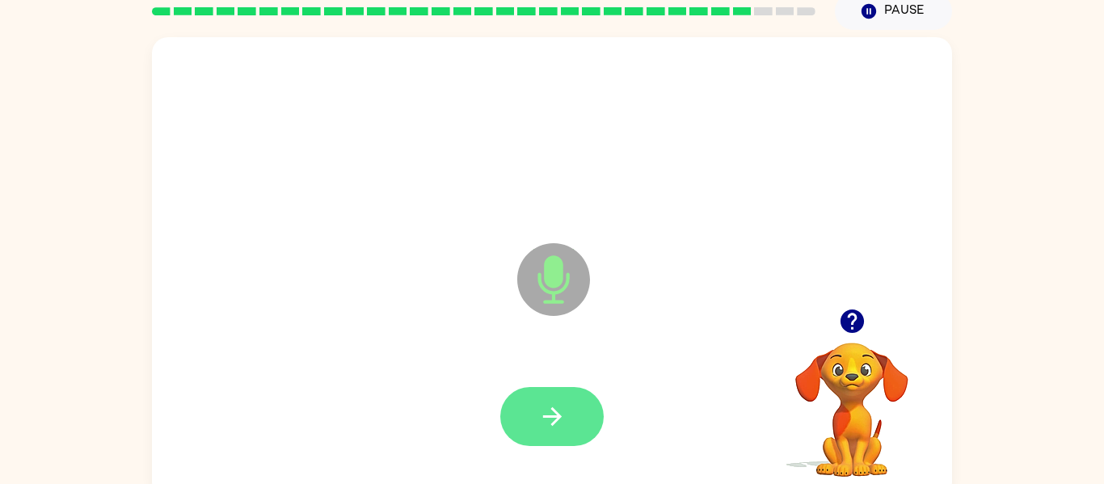
click at [571, 412] on button "button" at bounding box center [551, 416] width 103 height 59
click at [540, 411] on icon "button" at bounding box center [552, 416] width 28 height 28
click at [862, 331] on icon "button" at bounding box center [852, 321] width 28 height 28
click at [552, 426] on icon "button" at bounding box center [551, 416] width 19 height 19
click at [549, 411] on icon "button" at bounding box center [552, 416] width 28 height 28
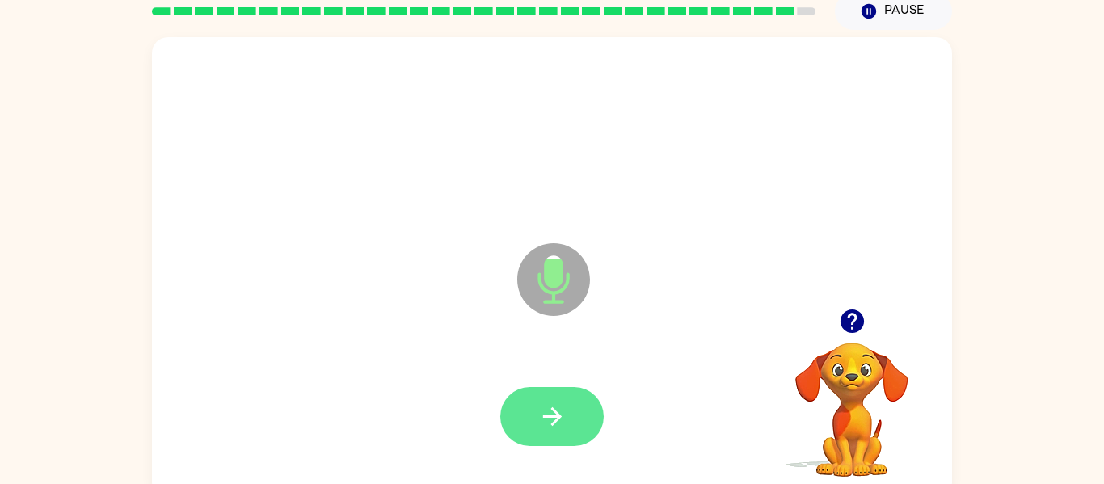
click at [565, 408] on icon "button" at bounding box center [552, 416] width 28 height 28
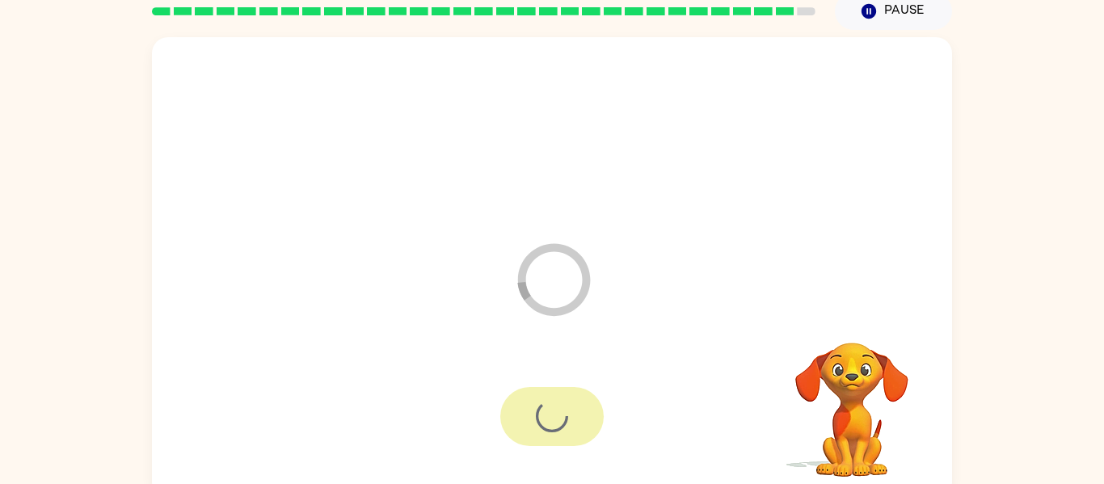
scroll to position [55, 0]
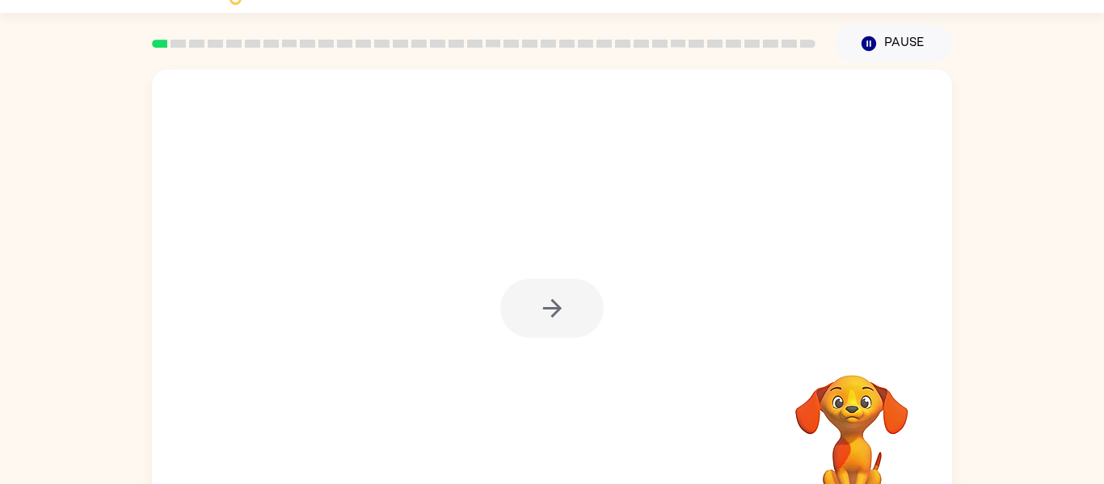
scroll to position [80, 0]
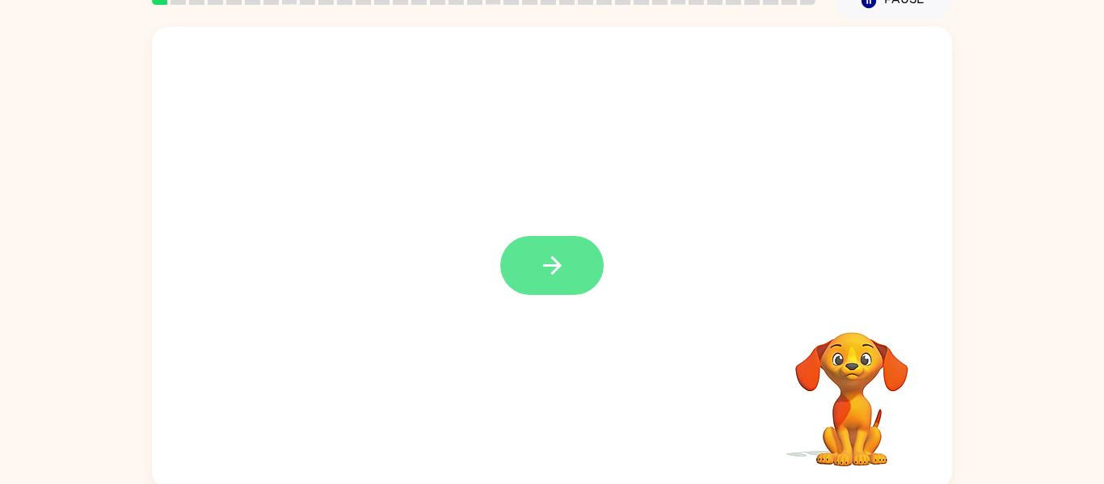
click at [533, 258] on button "button" at bounding box center [551, 265] width 103 height 59
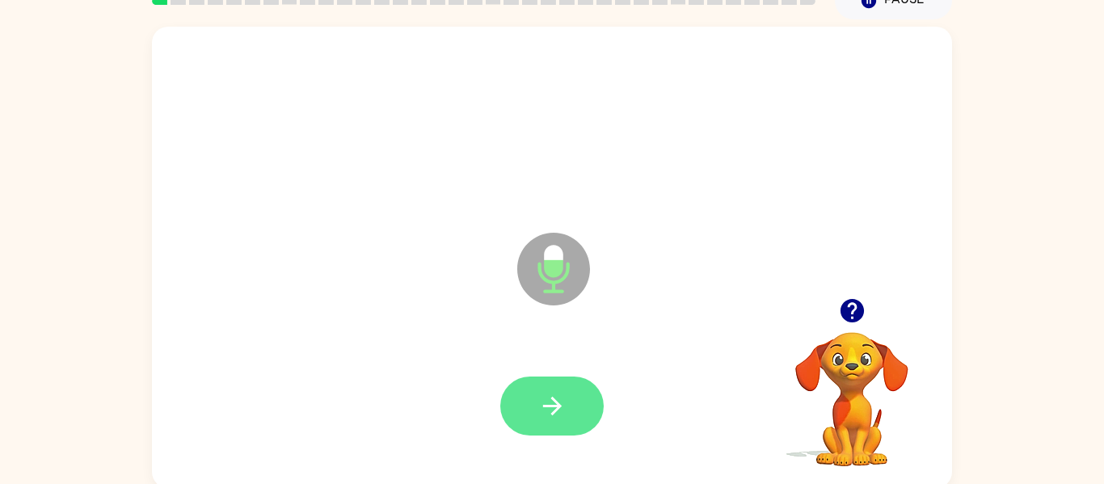
click at [563, 402] on icon "button" at bounding box center [552, 406] width 28 height 28
click at [529, 410] on button "button" at bounding box center [551, 406] width 103 height 59
click at [583, 413] on button "button" at bounding box center [551, 406] width 103 height 59
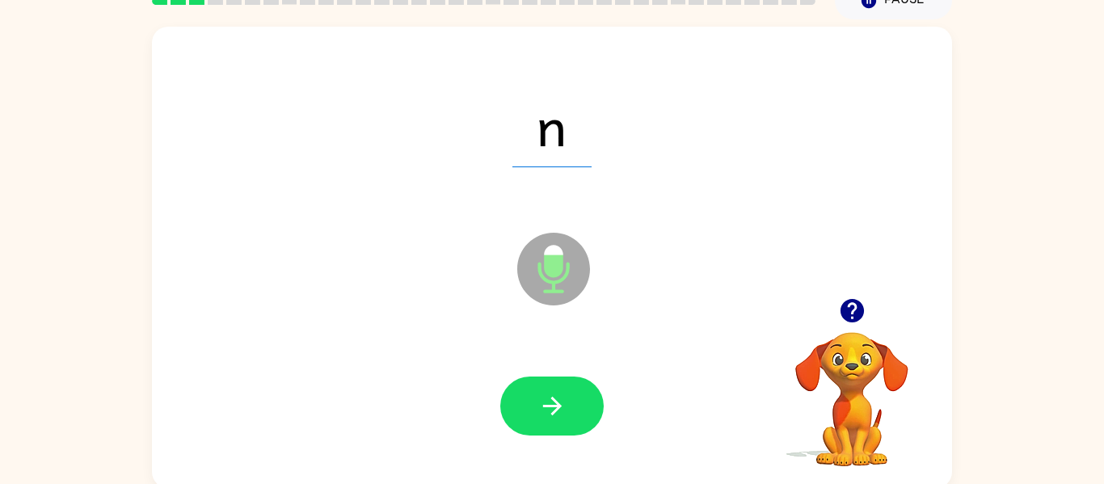
scroll to position [84, 0]
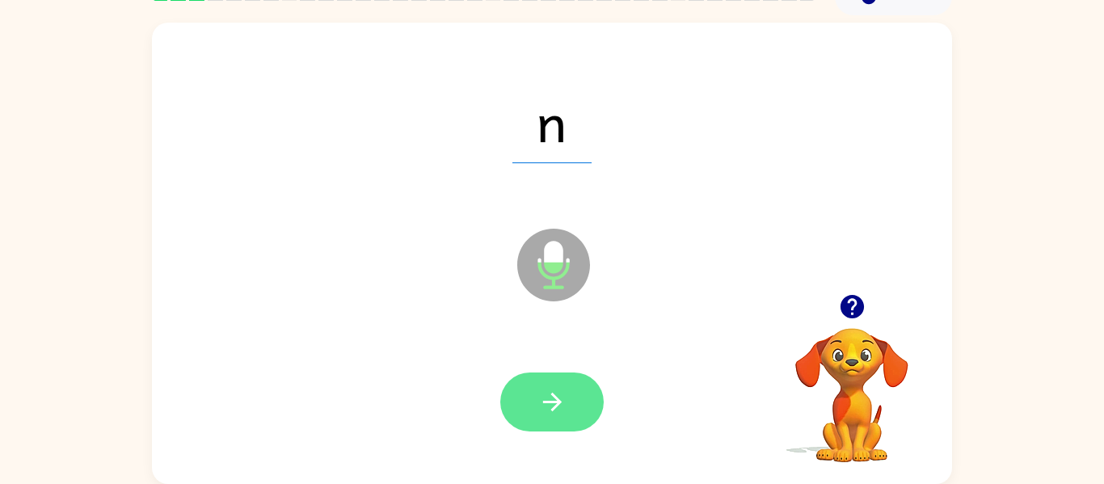
click at [580, 402] on button "button" at bounding box center [551, 402] width 103 height 59
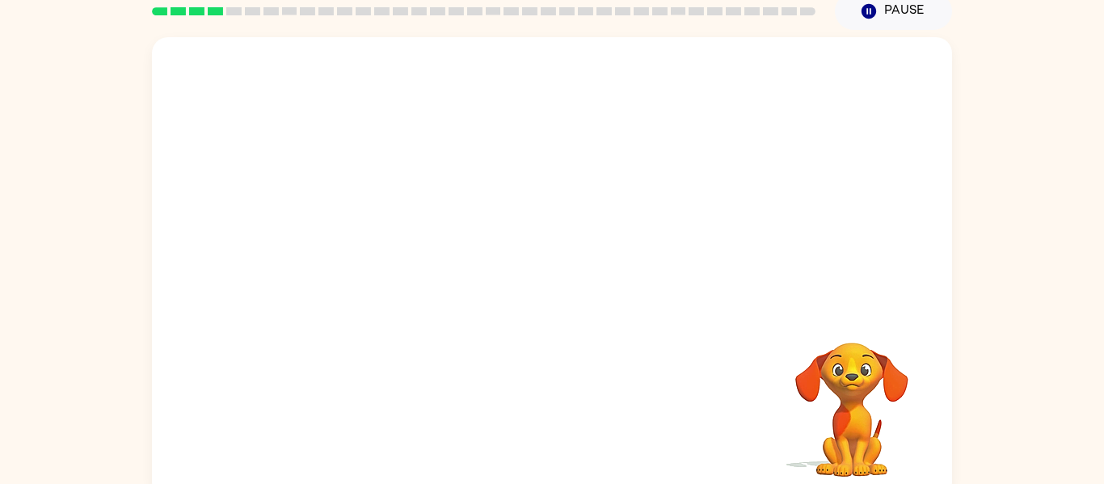
scroll to position [70, 0]
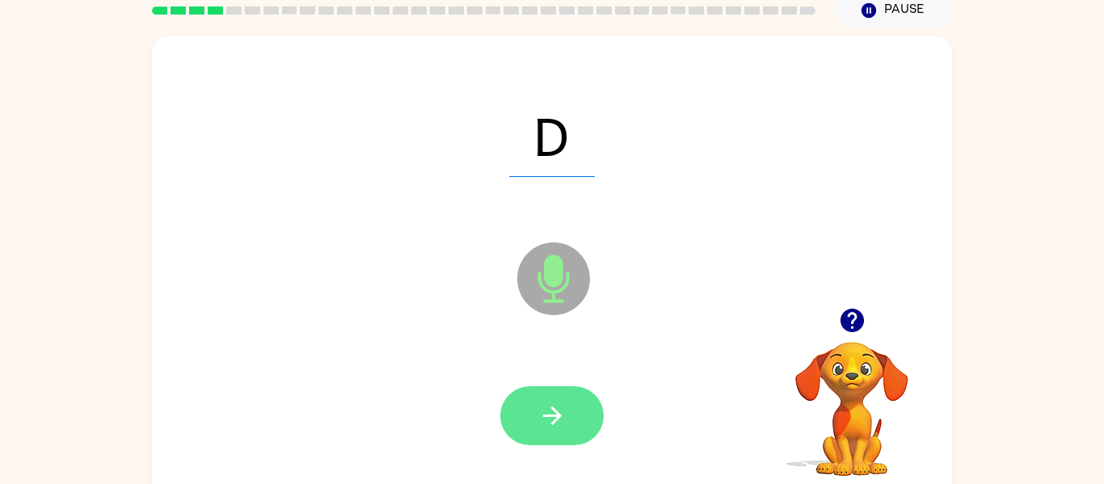
click at [566, 422] on icon "button" at bounding box center [552, 416] width 28 height 28
click at [555, 430] on button "button" at bounding box center [551, 415] width 103 height 59
click at [561, 418] on icon "button" at bounding box center [552, 416] width 28 height 28
click at [570, 442] on button "button" at bounding box center [551, 415] width 103 height 59
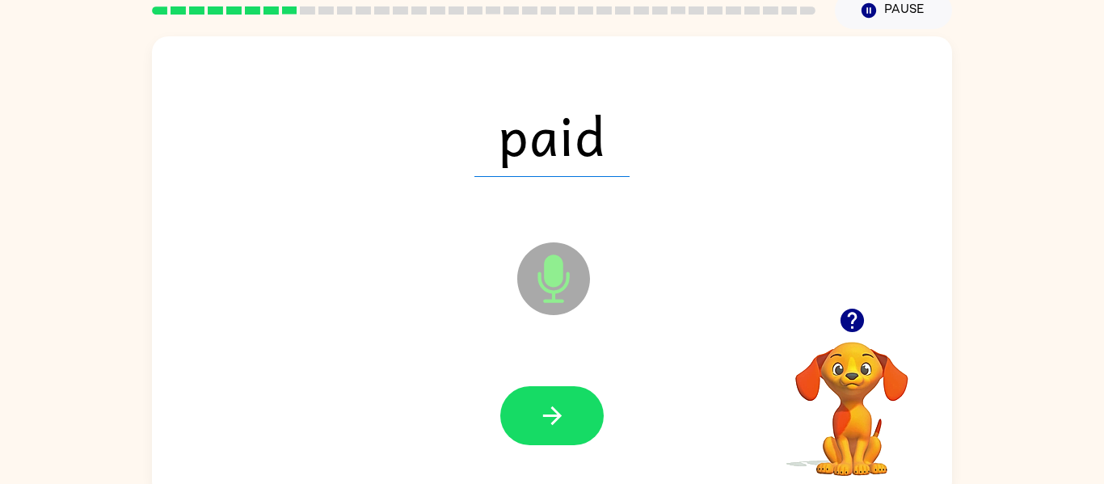
click at [849, 330] on icon "button" at bounding box center [851, 320] width 23 height 23
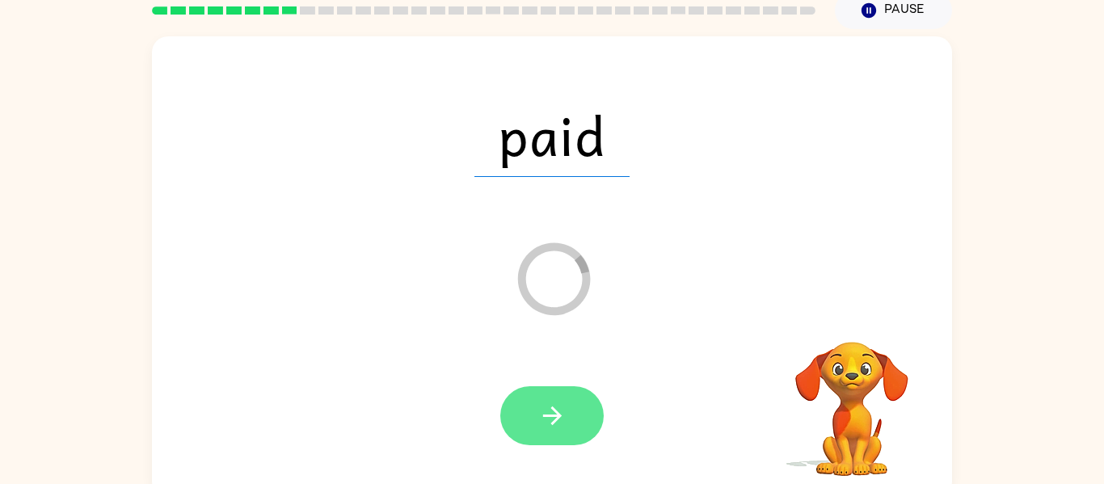
click at [561, 408] on icon "button" at bounding box center [552, 416] width 28 height 28
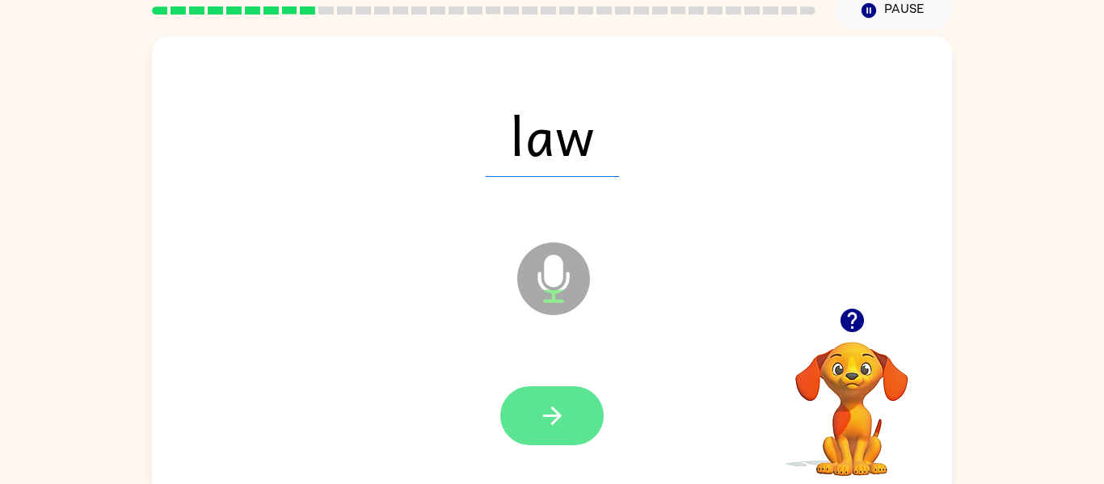
click at [565, 422] on icon "button" at bounding box center [552, 416] width 28 height 28
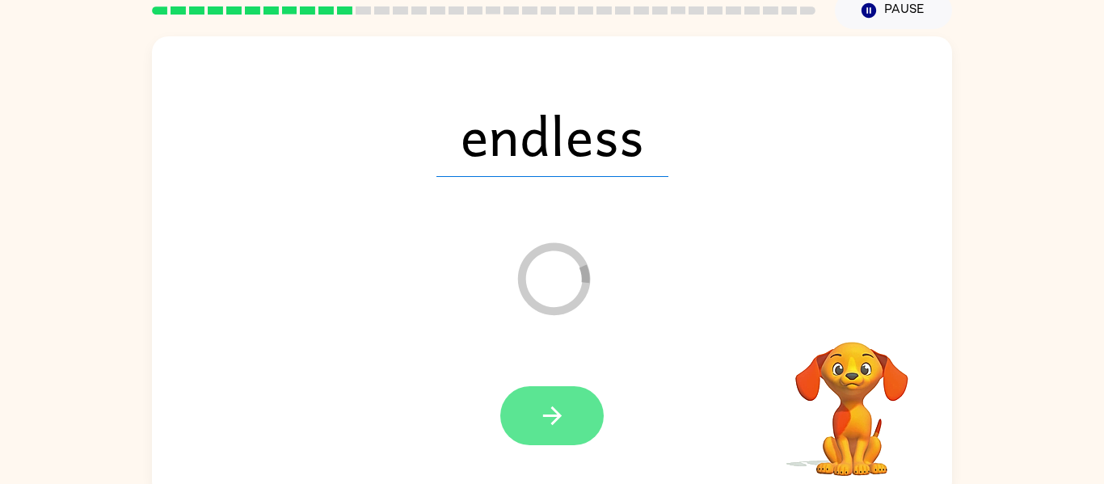
click at [553, 407] on icon "button" at bounding box center [551, 415] width 19 height 19
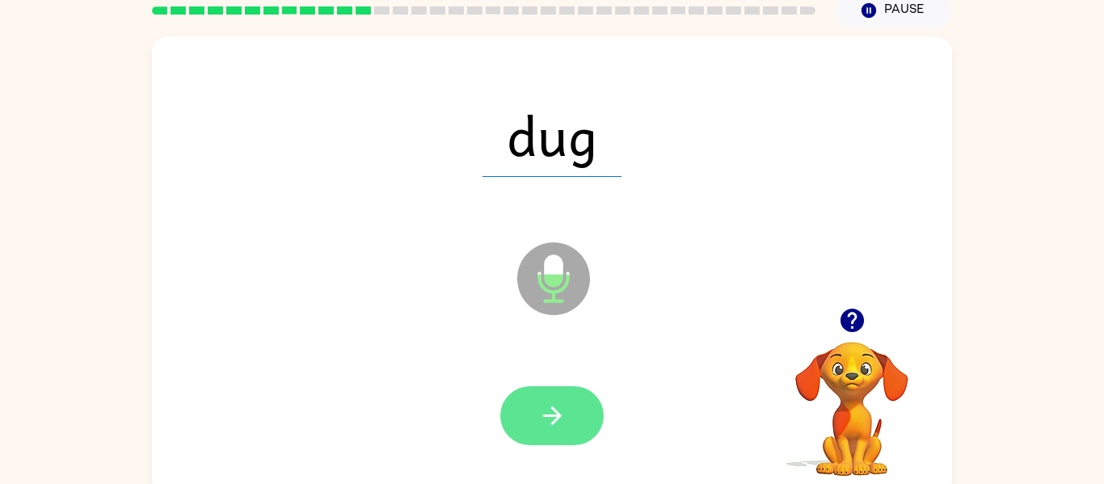
click at [558, 420] on icon "button" at bounding box center [552, 416] width 28 height 28
click at [578, 416] on button "button" at bounding box center [551, 415] width 103 height 59
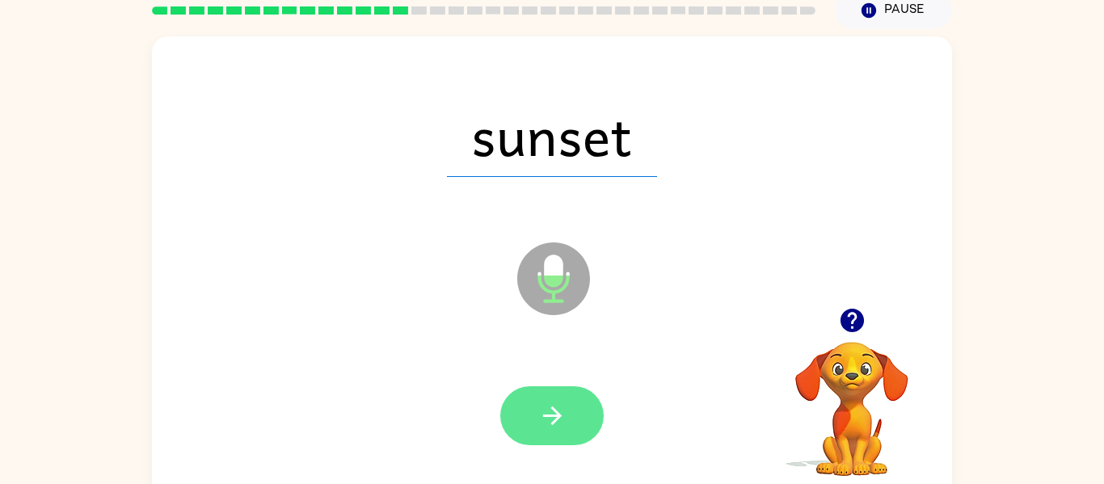
click at [545, 419] on icon "button" at bounding box center [552, 416] width 28 height 28
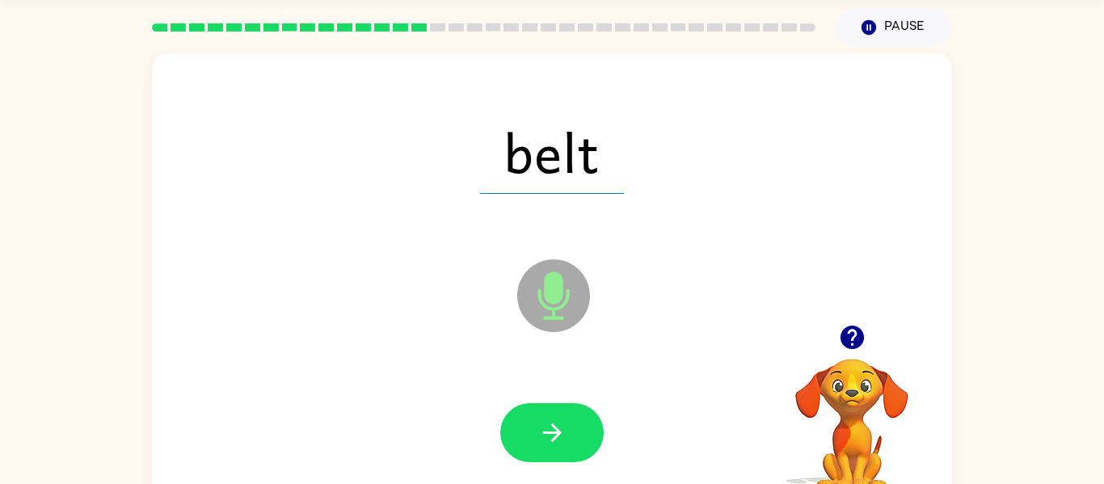
scroll to position [53, 0]
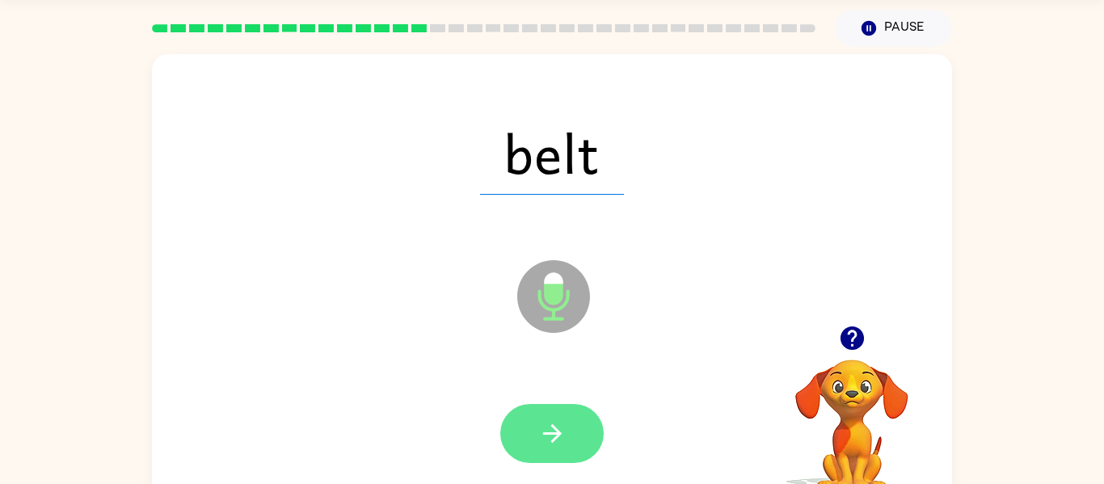
click at [554, 449] on button "button" at bounding box center [551, 433] width 103 height 59
click at [548, 444] on icon "button" at bounding box center [552, 433] width 28 height 28
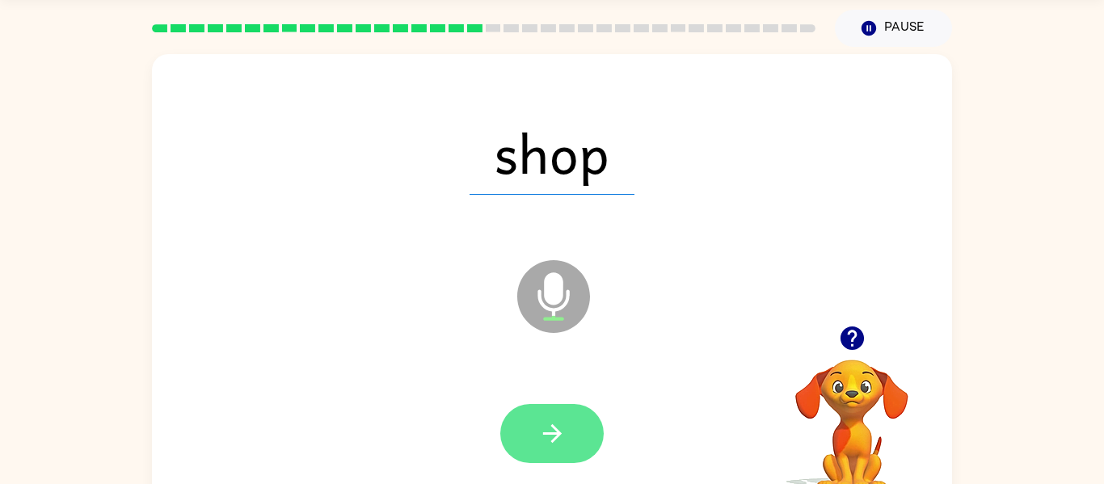
click at [538, 440] on icon "button" at bounding box center [552, 433] width 28 height 28
click at [532, 431] on button "button" at bounding box center [551, 433] width 103 height 59
click at [562, 439] on icon "button" at bounding box center [552, 433] width 28 height 28
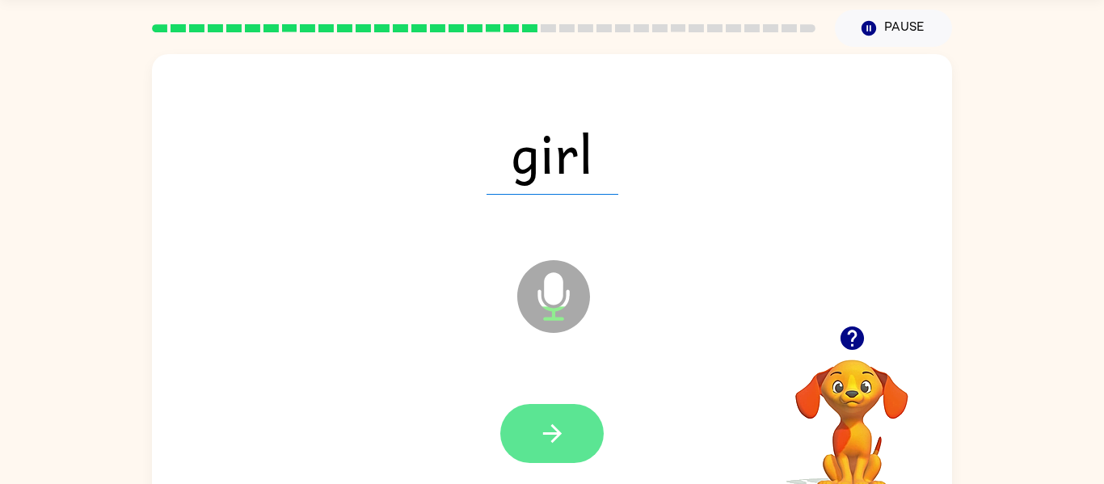
click at [564, 448] on button "button" at bounding box center [551, 433] width 103 height 59
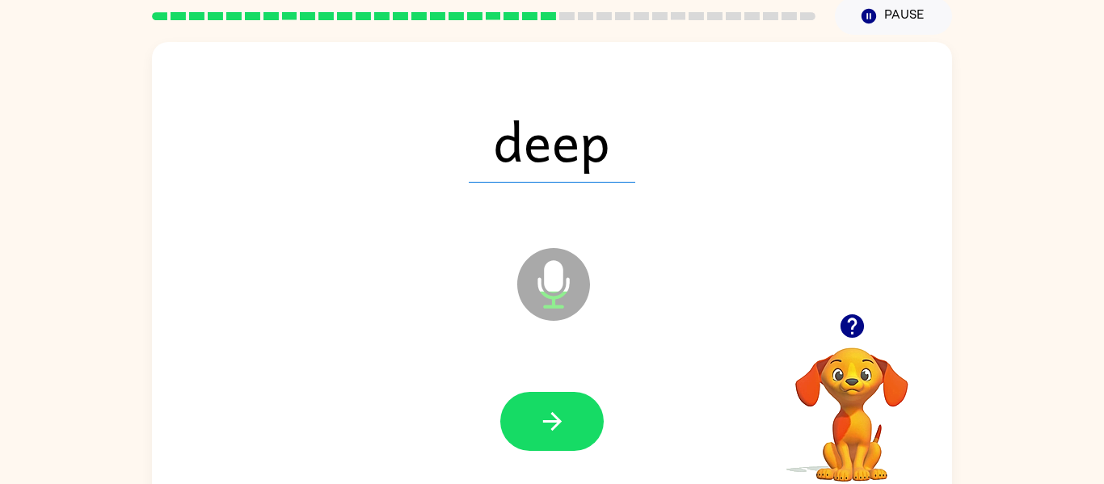
scroll to position [69, 0]
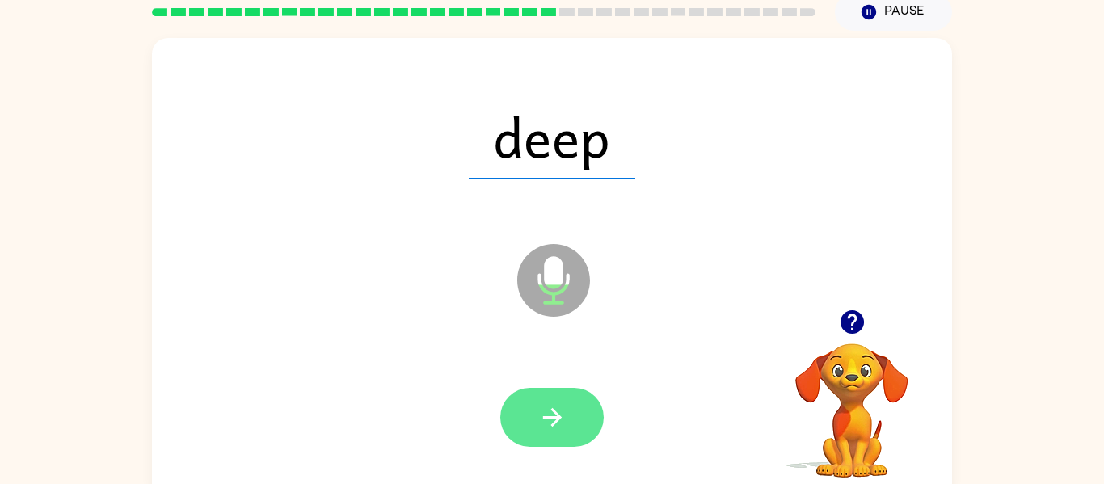
click at [561, 431] on icon "button" at bounding box center [552, 417] width 28 height 28
click at [559, 413] on icon "button" at bounding box center [552, 417] width 28 height 28
click at [565, 407] on icon "button" at bounding box center [552, 417] width 28 height 28
click at [550, 427] on icon "button" at bounding box center [552, 417] width 28 height 28
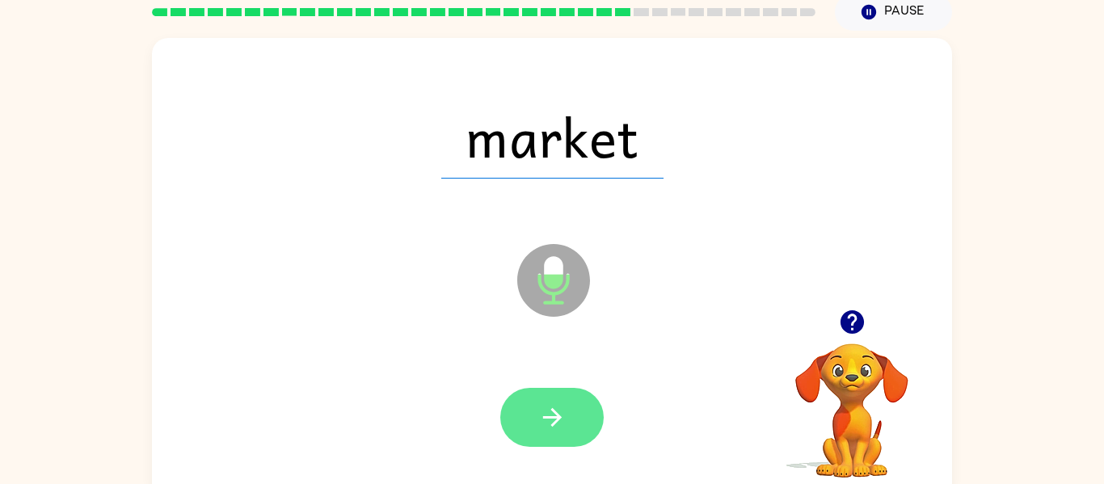
click at [570, 422] on button "button" at bounding box center [551, 417] width 103 height 59
click at [515, 396] on button "button" at bounding box center [551, 417] width 103 height 59
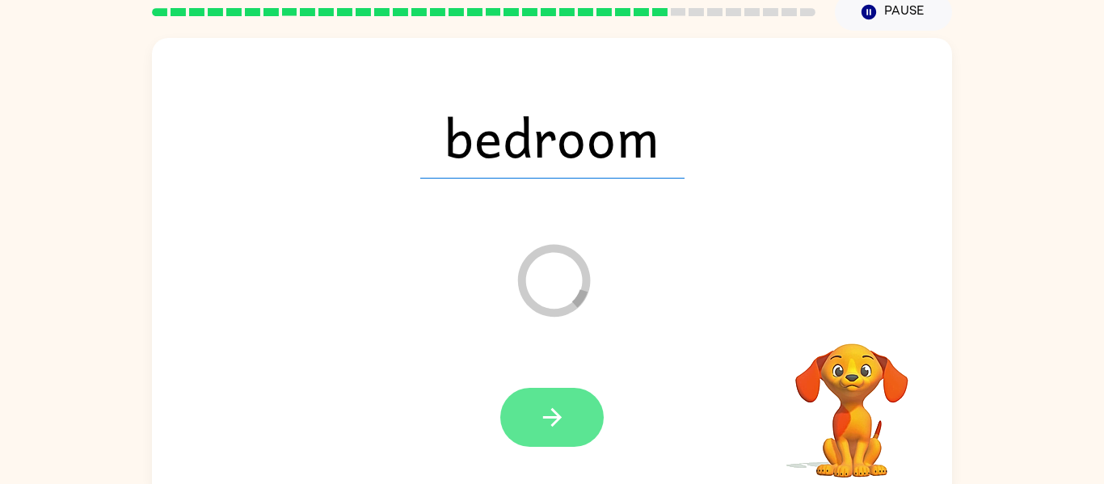
click at [561, 427] on icon "button" at bounding box center [552, 417] width 28 height 28
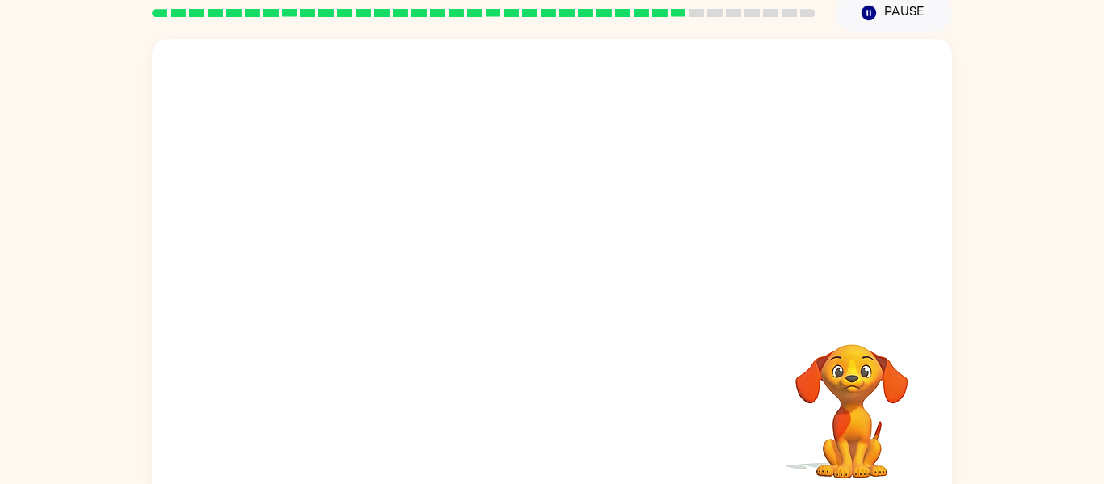
scroll to position [66, 0]
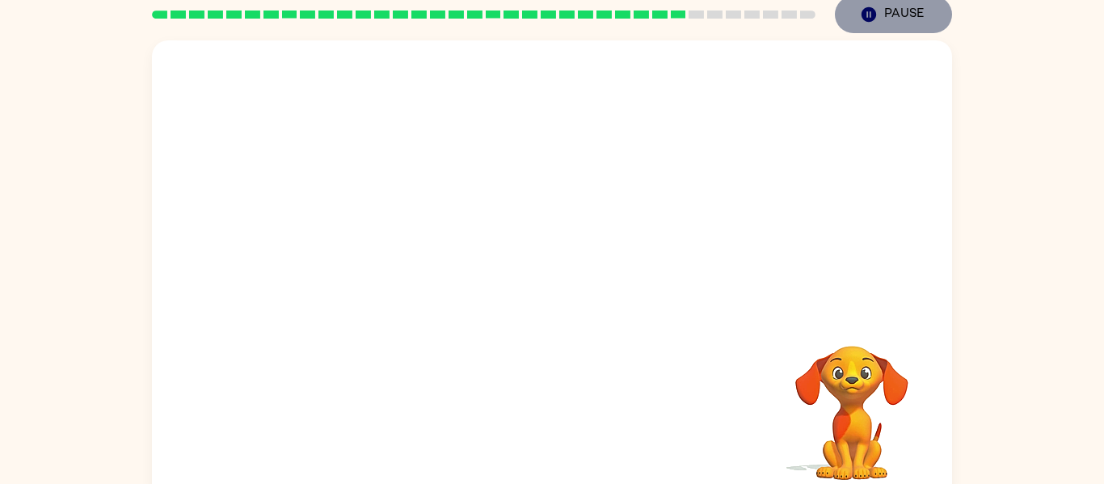
click at [873, 18] on icon "button" at bounding box center [868, 14] width 15 height 15
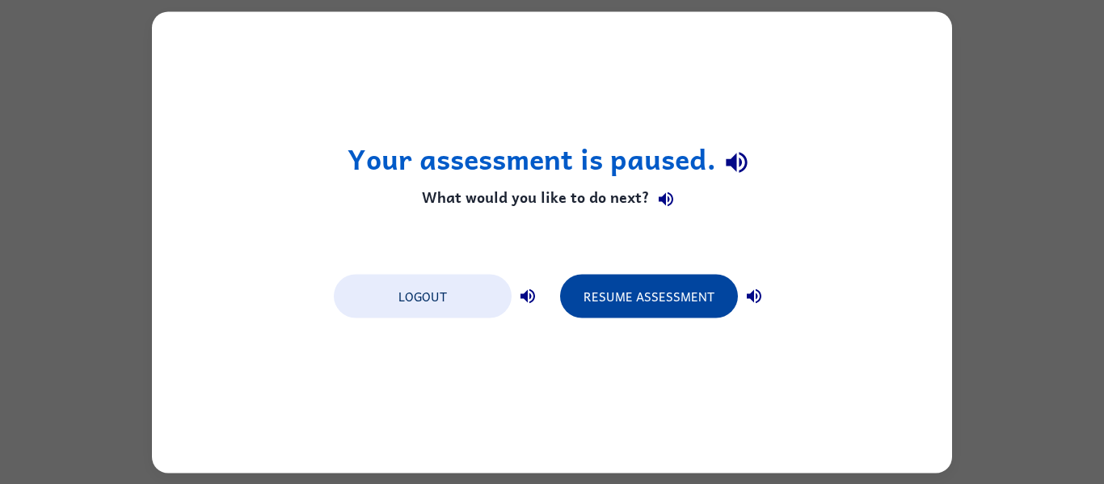
click at [641, 302] on button "Resume Assessment" at bounding box center [649, 296] width 178 height 44
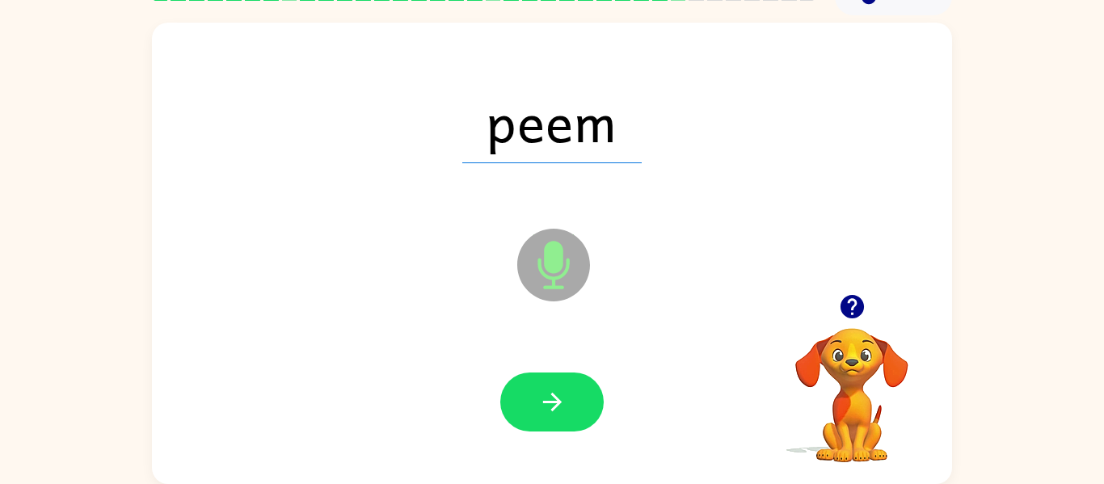
scroll to position [83, 0]
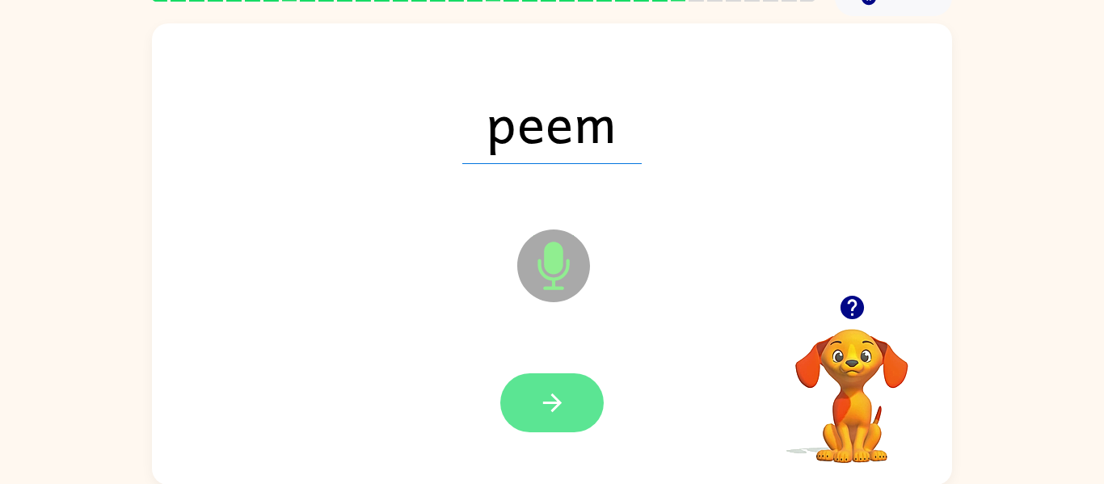
click at [545, 431] on button "button" at bounding box center [551, 402] width 103 height 59
click at [545, 387] on button "button" at bounding box center [551, 402] width 103 height 59
click at [569, 406] on button "button" at bounding box center [551, 402] width 103 height 59
click at [547, 423] on button "button" at bounding box center [551, 402] width 103 height 59
click at [587, 427] on button "button" at bounding box center [551, 402] width 103 height 59
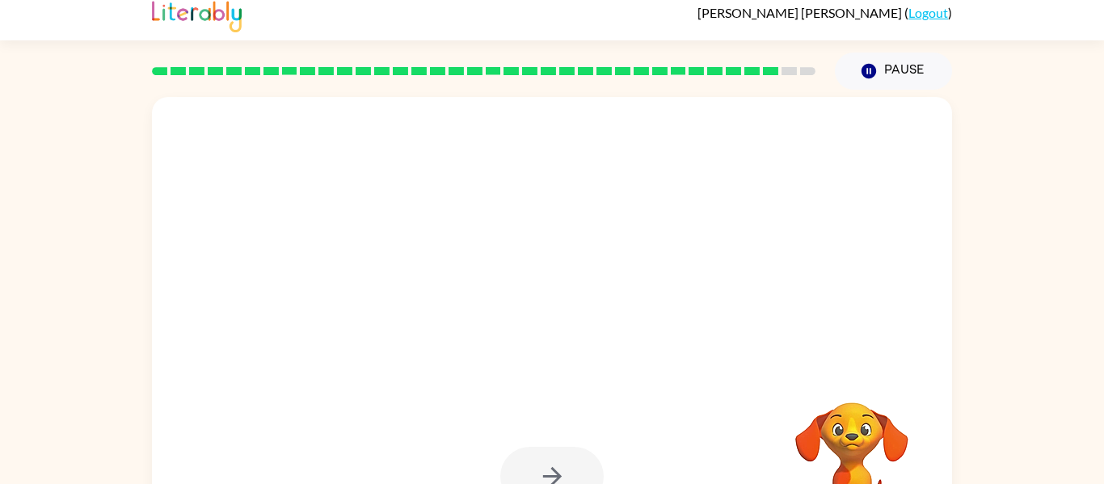
scroll to position [11, 0]
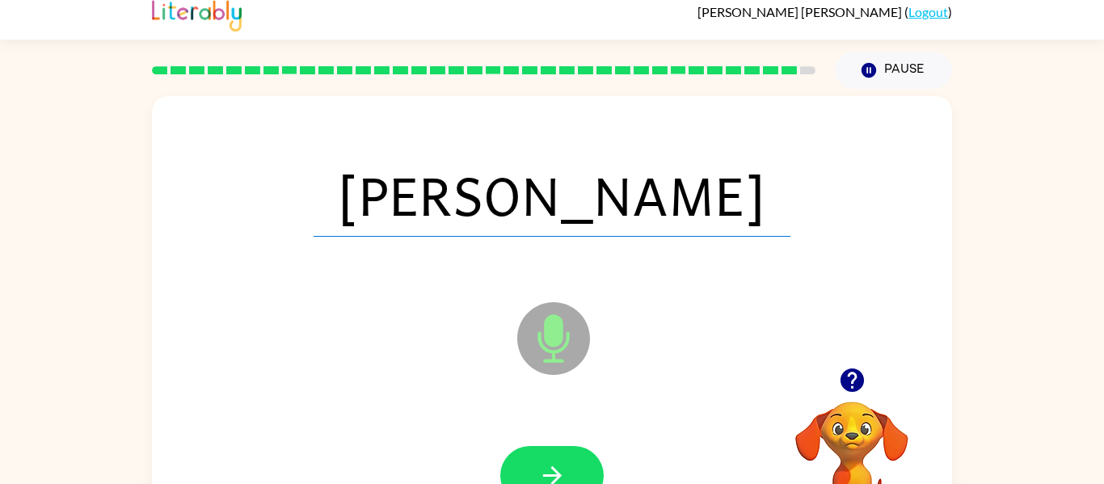
click at [563, 474] on icon "button" at bounding box center [552, 475] width 28 height 28
click at [570, 469] on div at bounding box center [551, 475] width 103 height 59
